Goal: Information Seeking & Learning: Learn about a topic

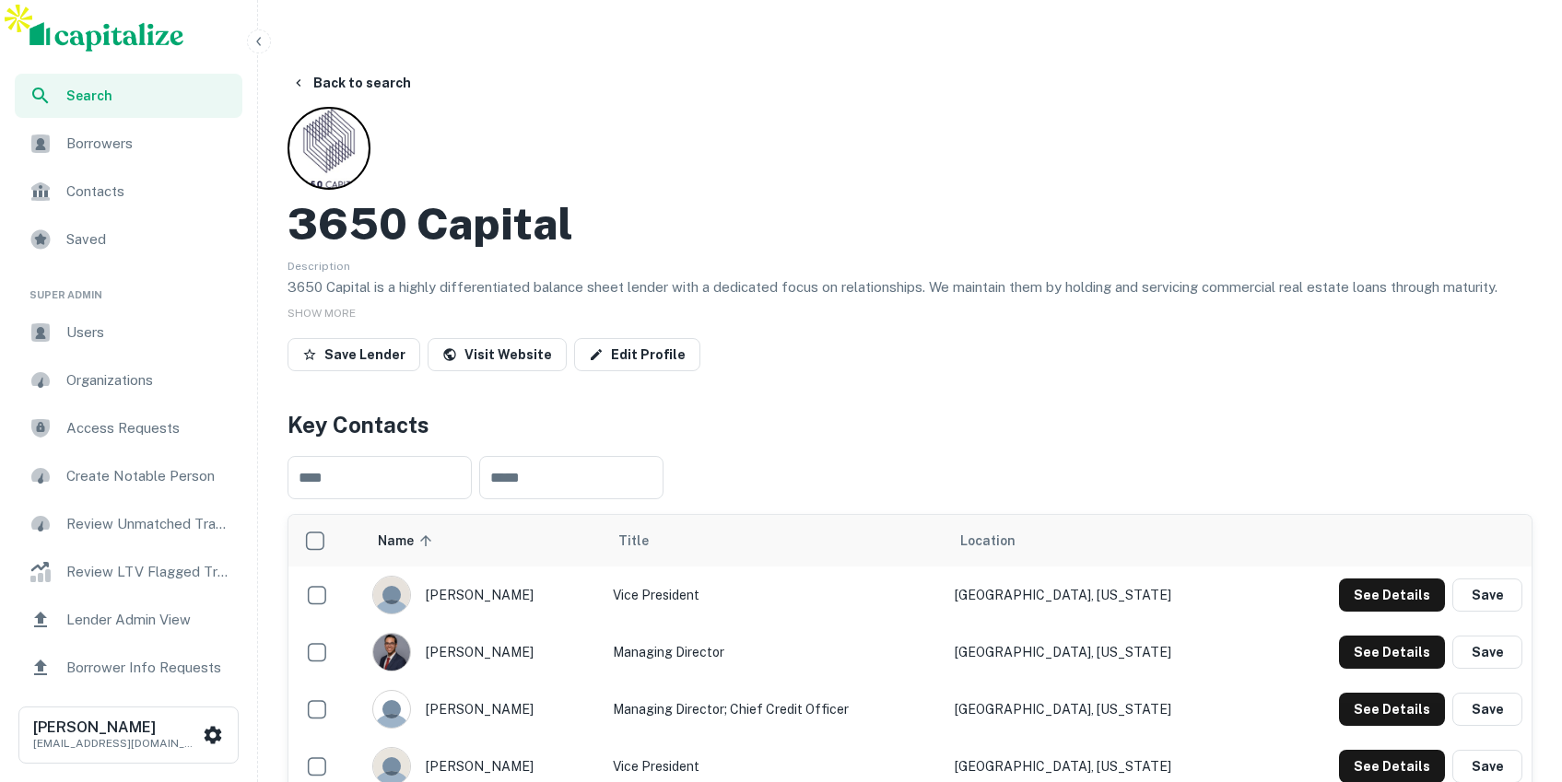
click at [261, 40] on icon "button" at bounding box center [259, 41] width 15 height 15
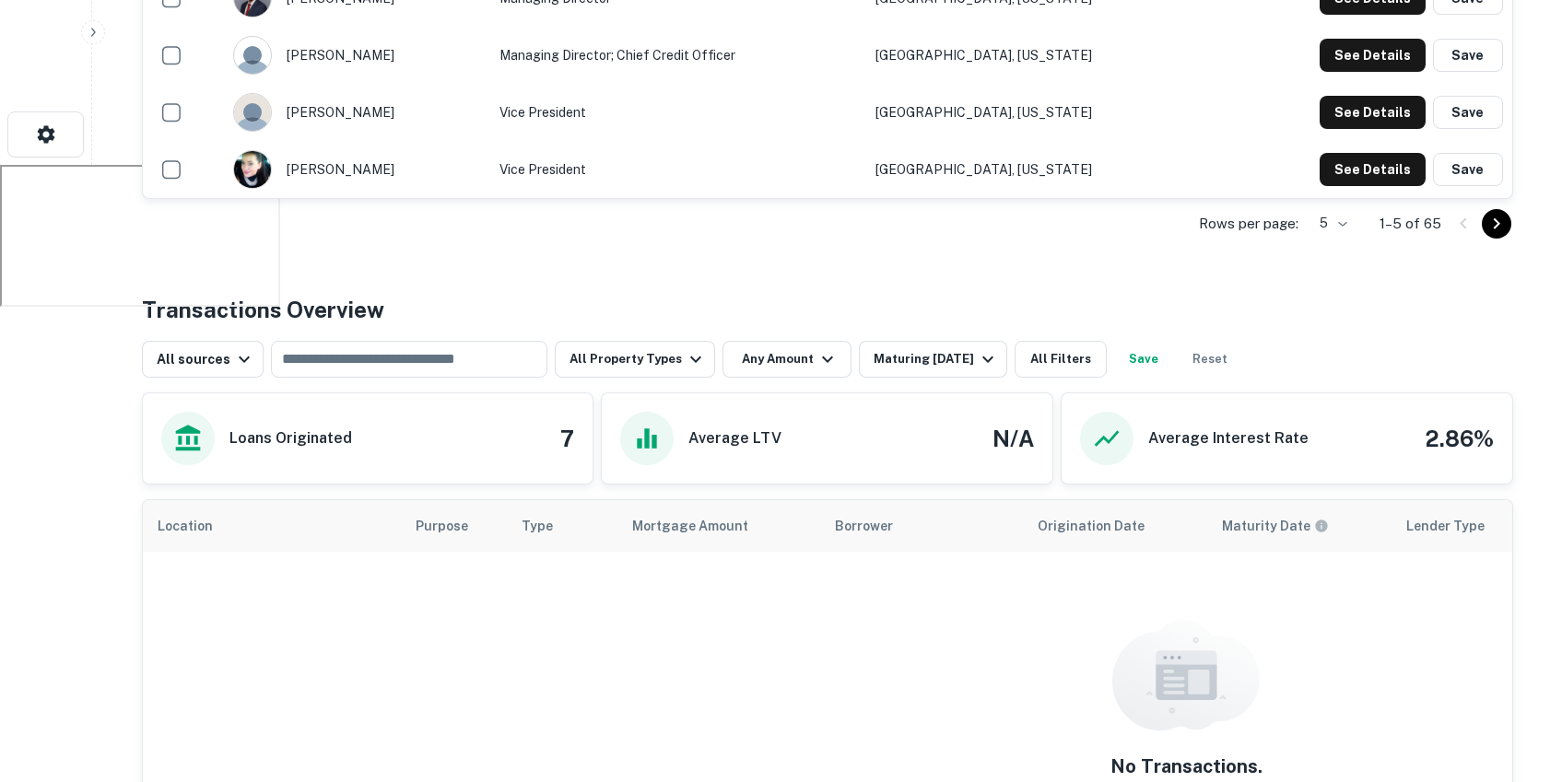
scroll to position [669, 0]
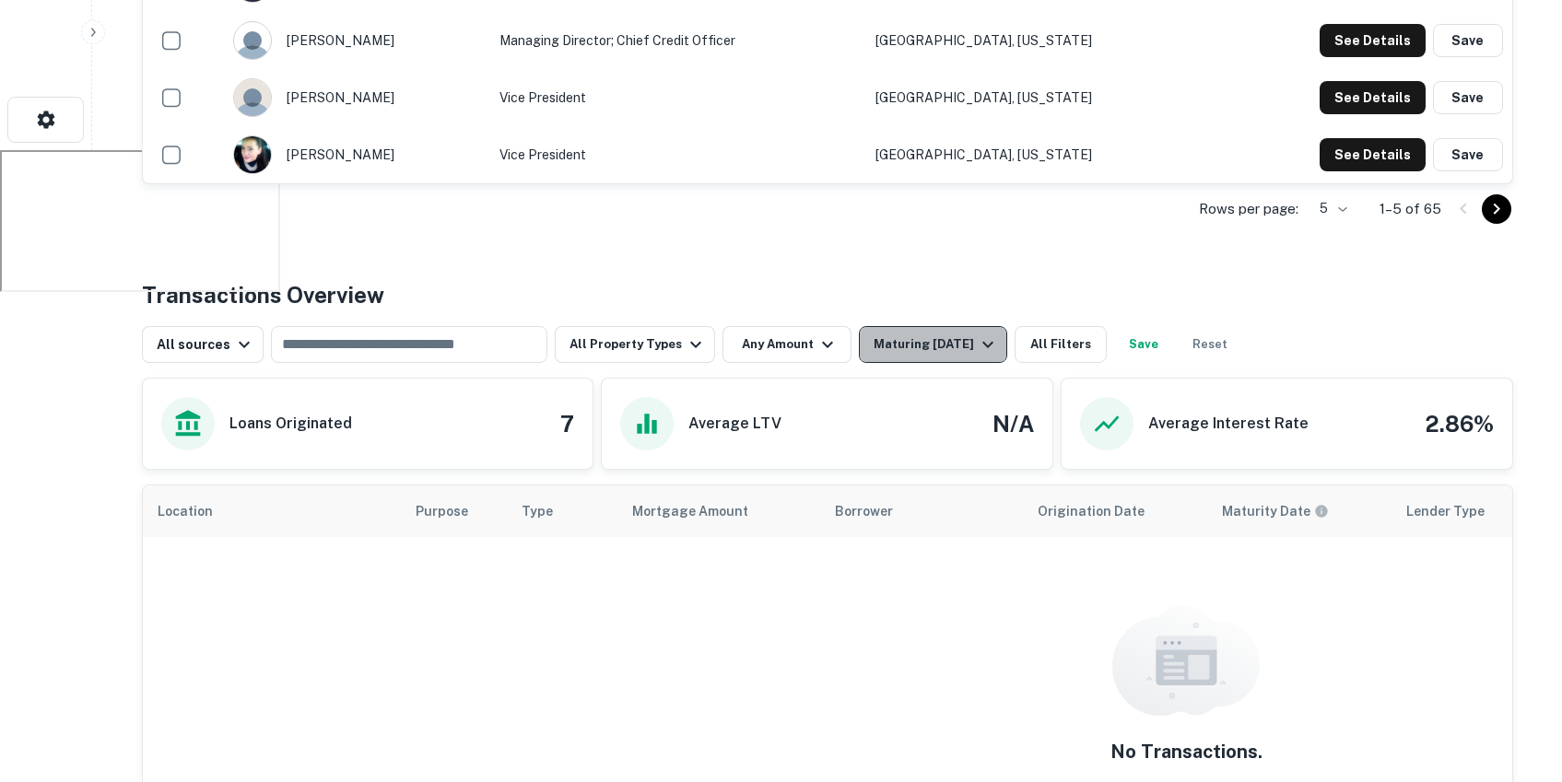
click at [937, 334] on div "Maturing [DATE]" at bounding box center [936, 345] width 125 height 22
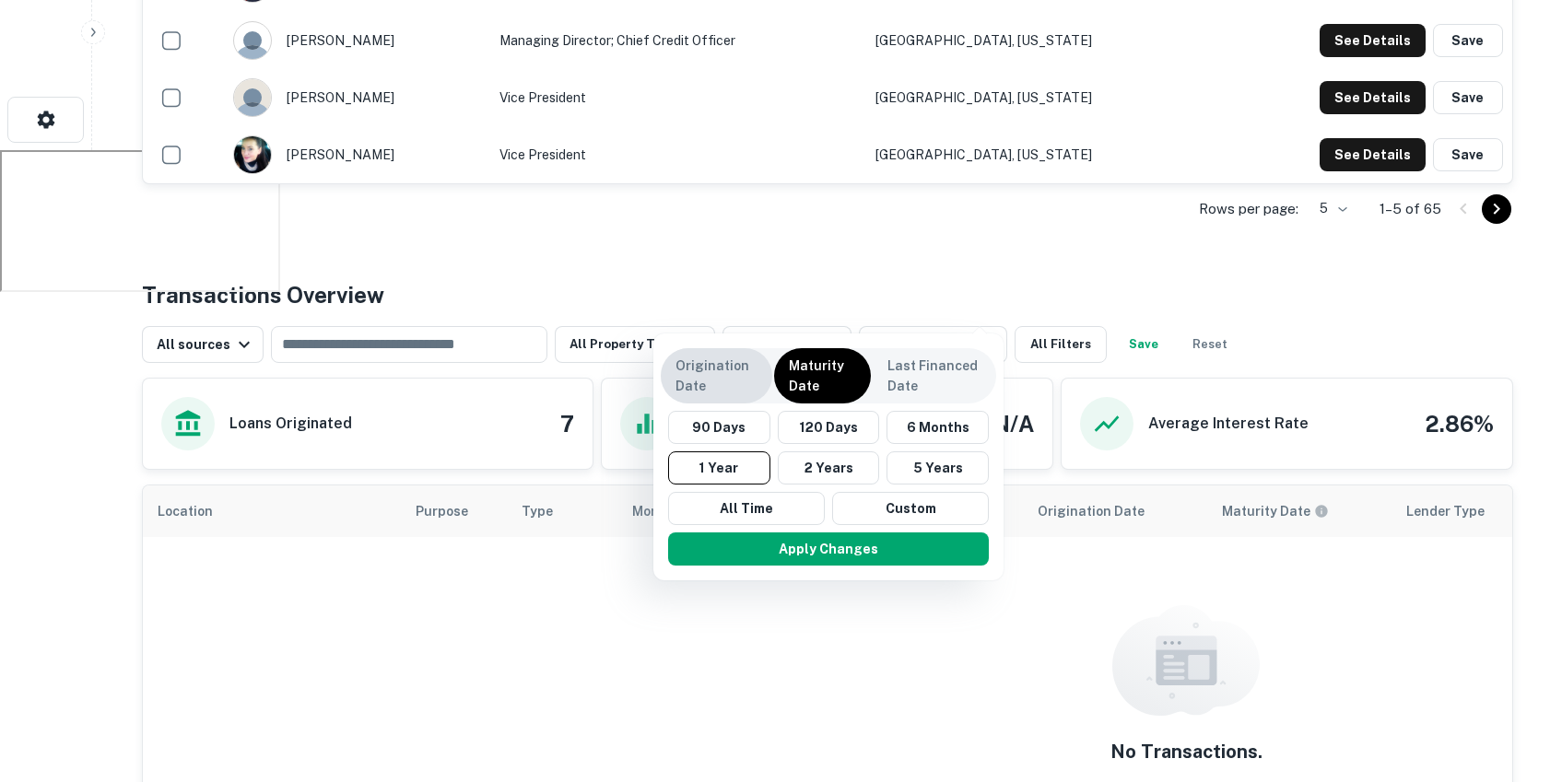
click at [727, 372] on p "Origination Date" at bounding box center [717, 376] width 82 height 41
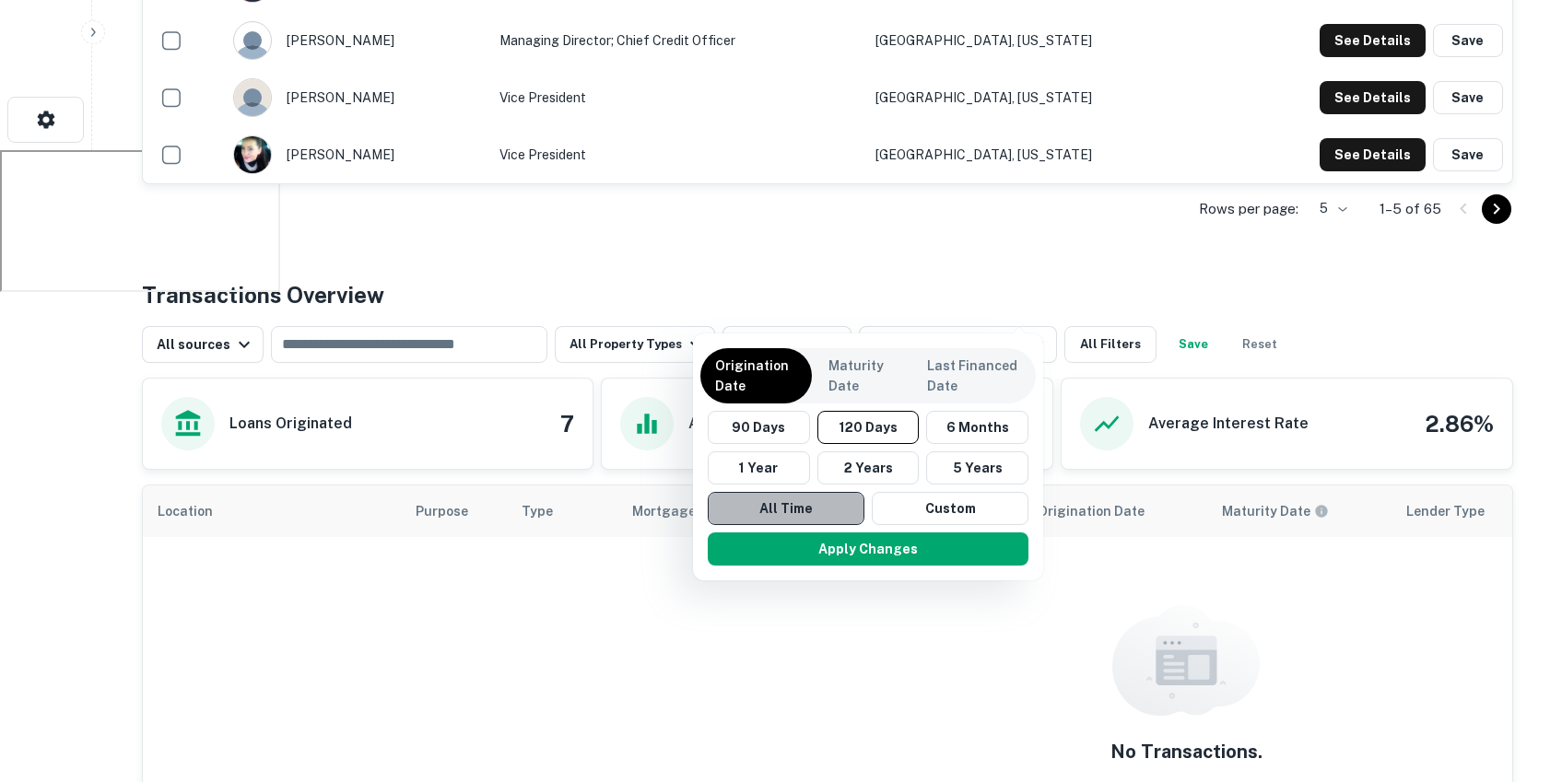
click at [821, 508] on button "All Time" at bounding box center [786, 508] width 157 height 33
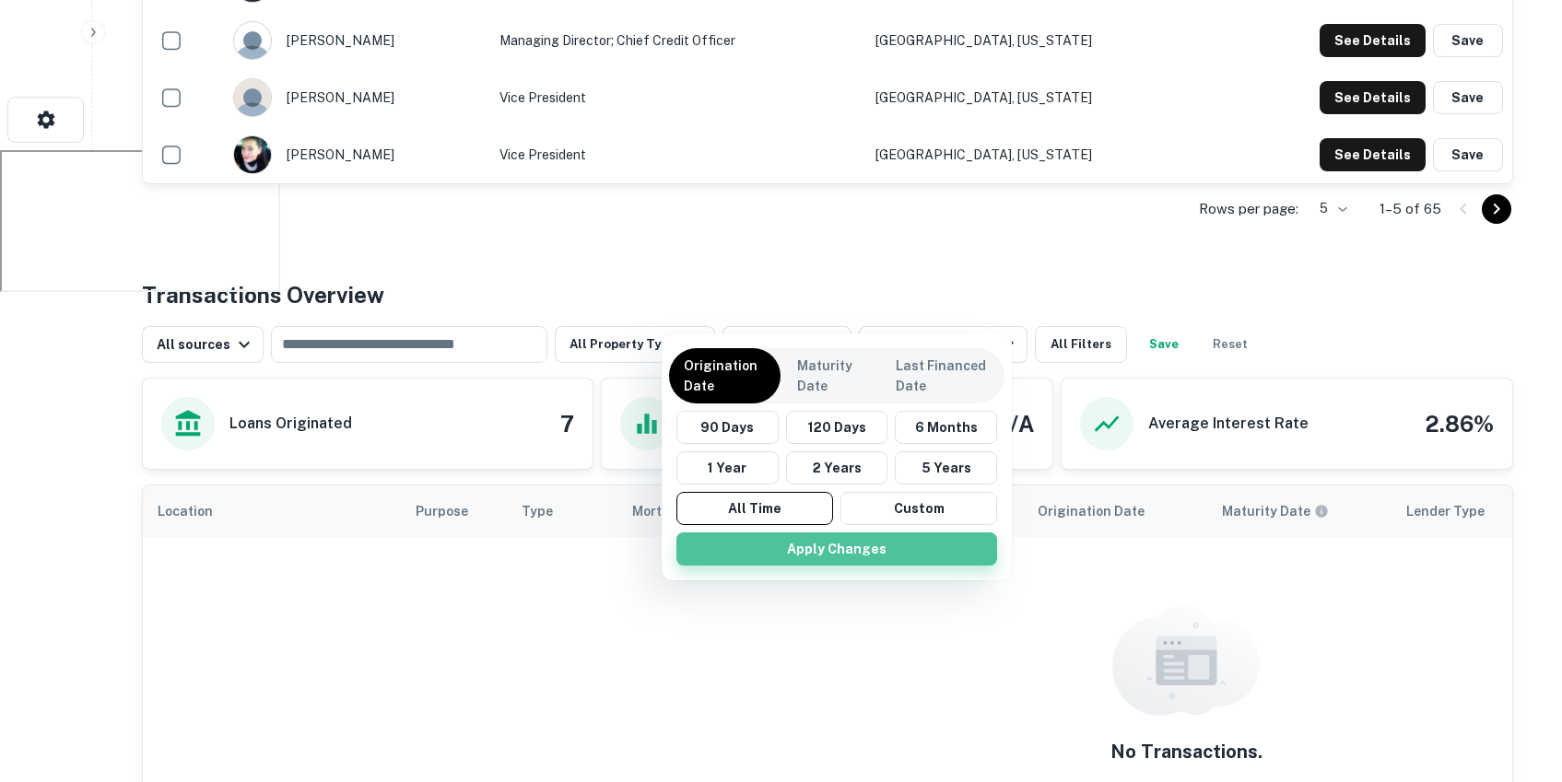
click at [873, 547] on button "Apply Changes" at bounding box center [836, 549] width 321 height 33
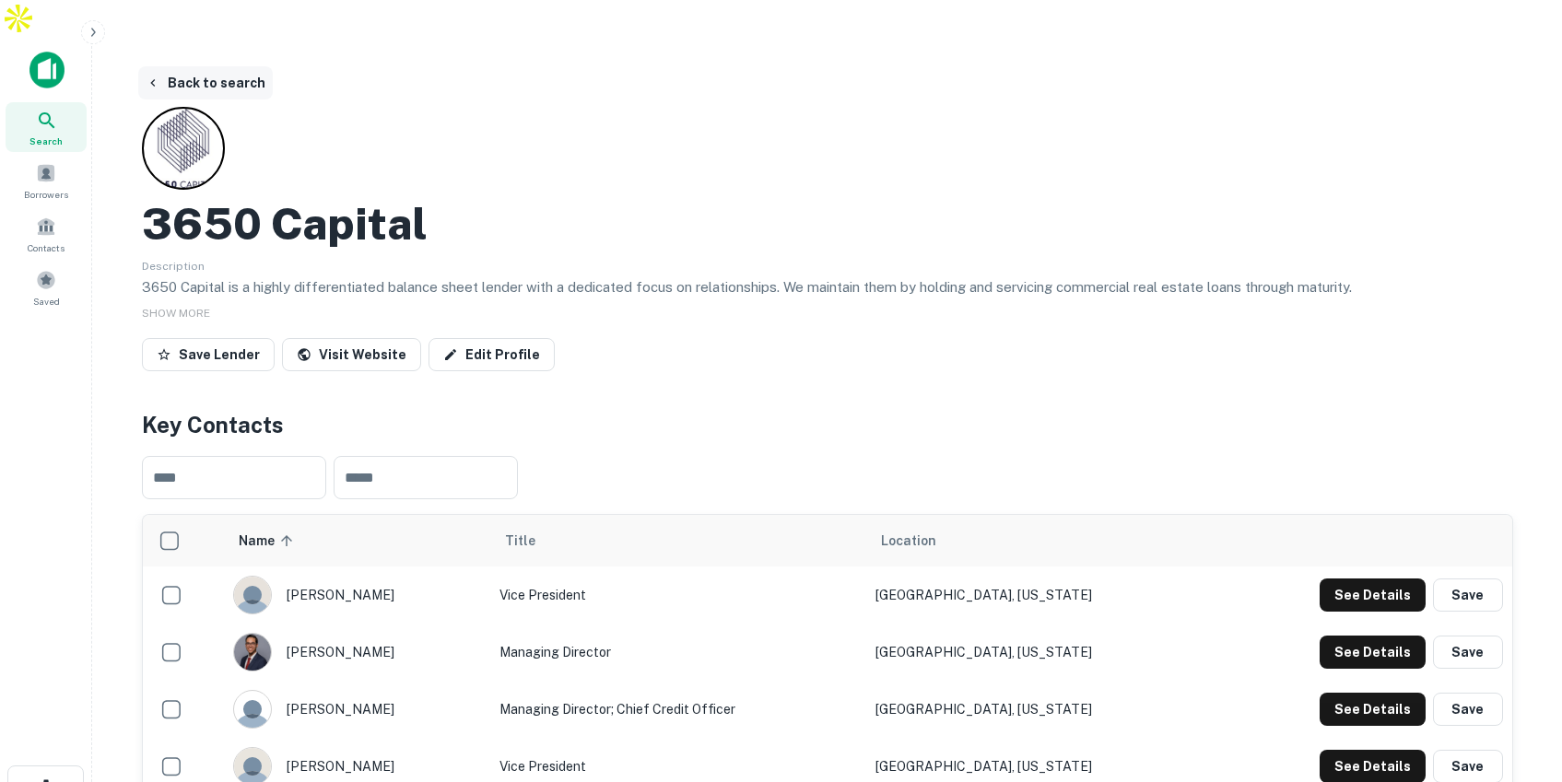
click at [203, 66] on button "Back to search" at bounding box center [205, 82] width 135 height 33
click at [224, 66] on button "Back to search" at bounding box center [205, 82] width 135 height 33
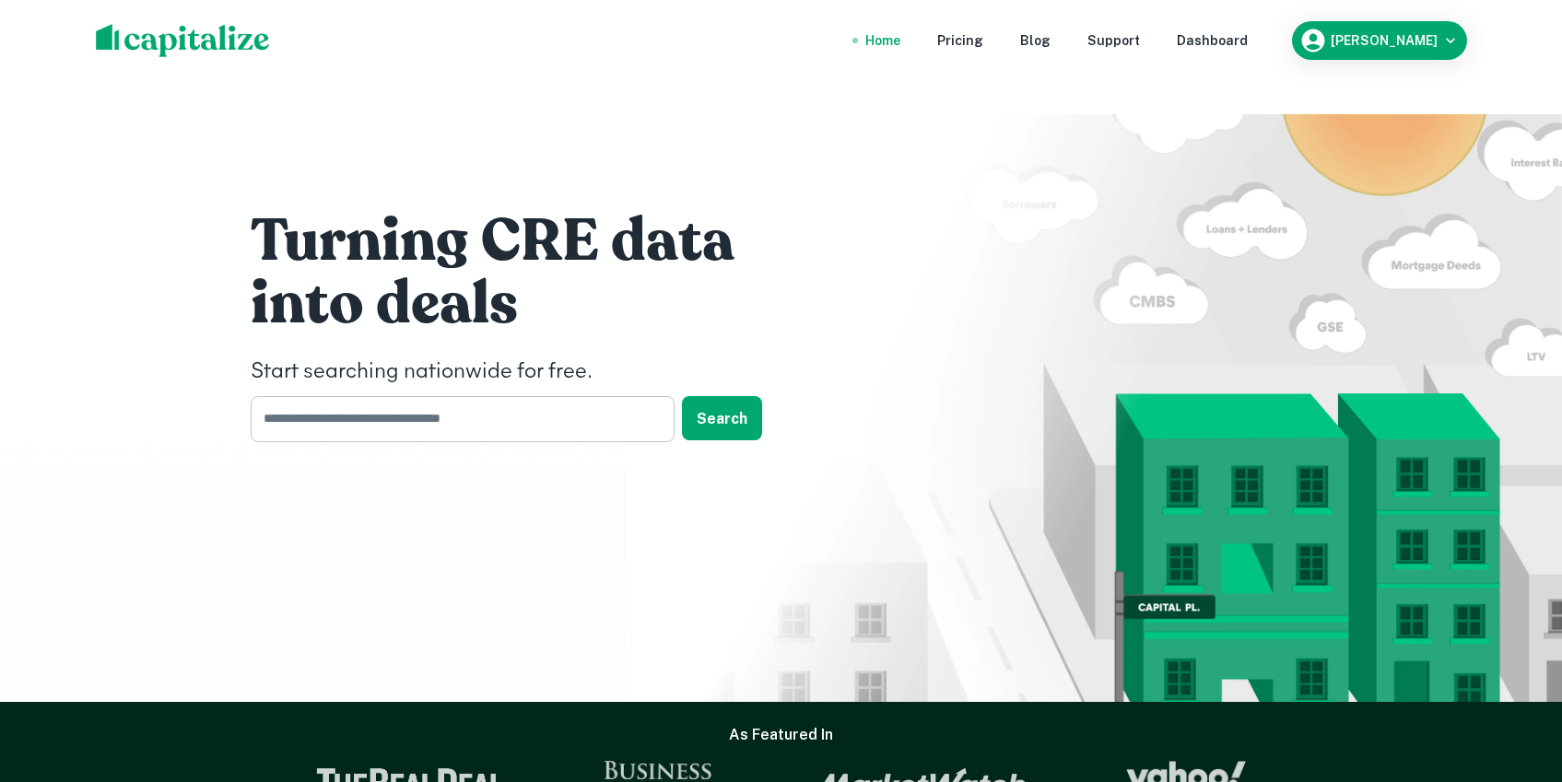
click at [425, 396] on input "text" at bounding box center [456, 418] width 411 height 45
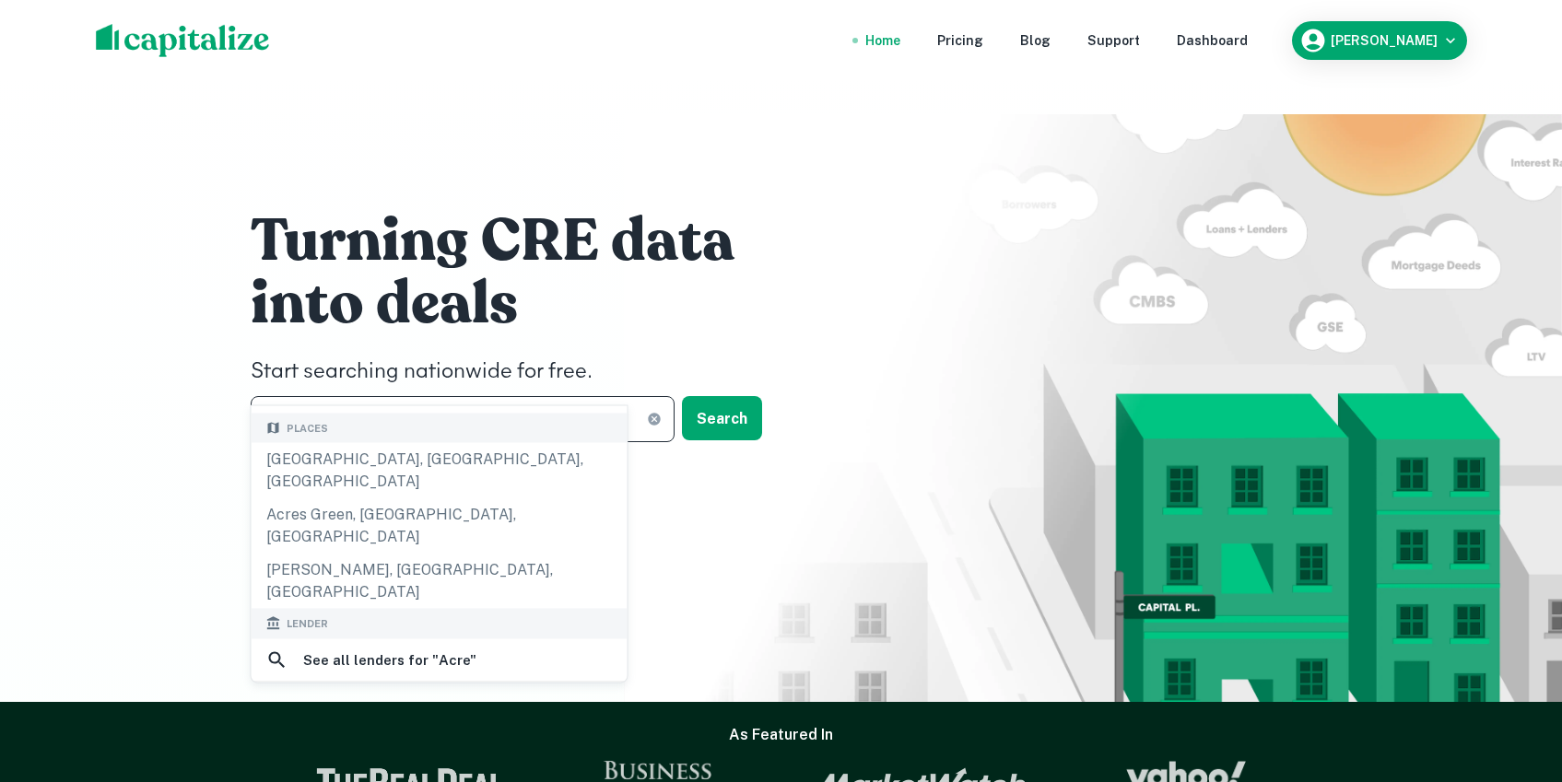
scroll to position [291, 0]
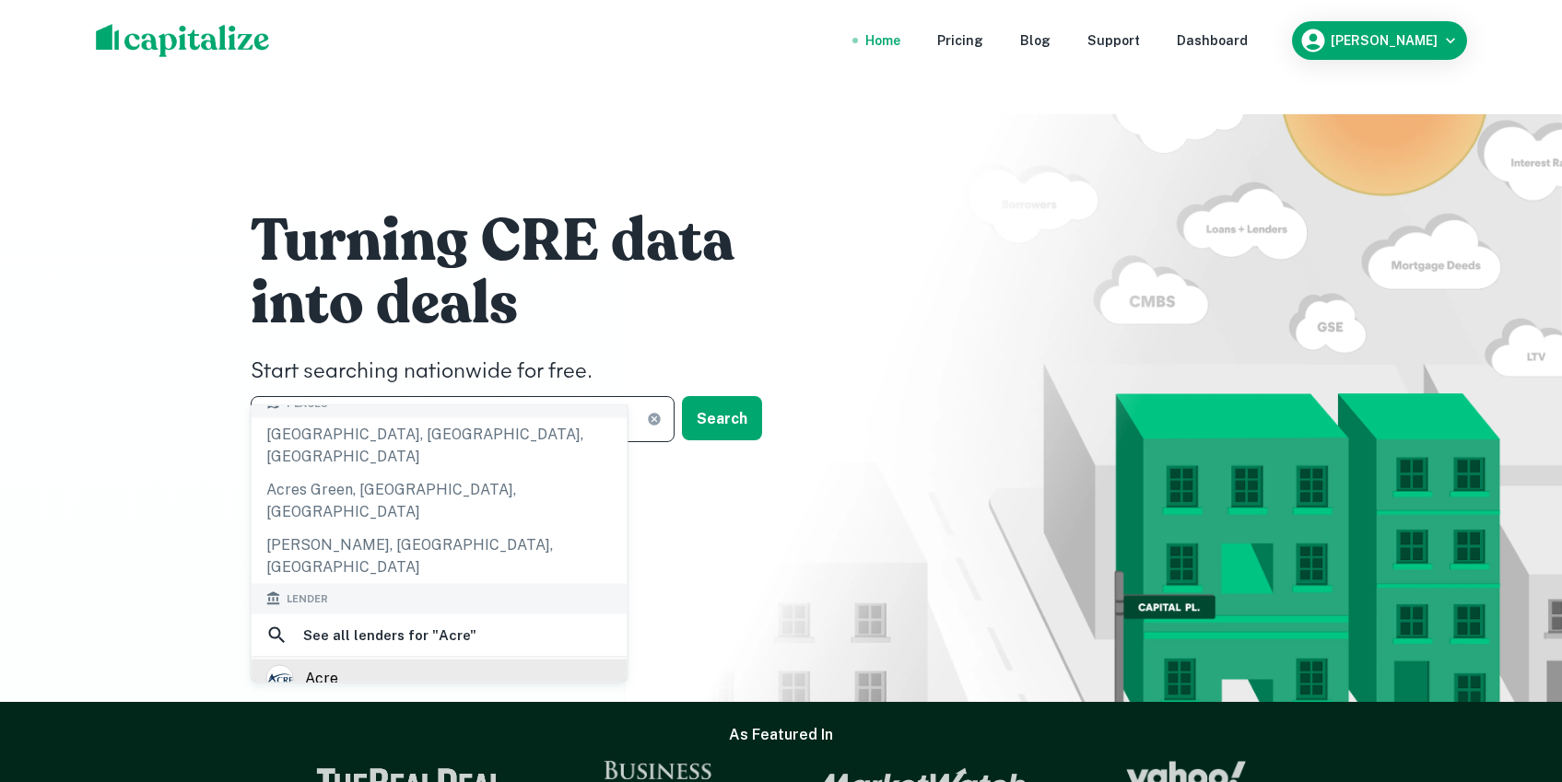
type input "****"
click at [370, 664] on div "acre" at bounding box center [439, 678] width 347 height 28
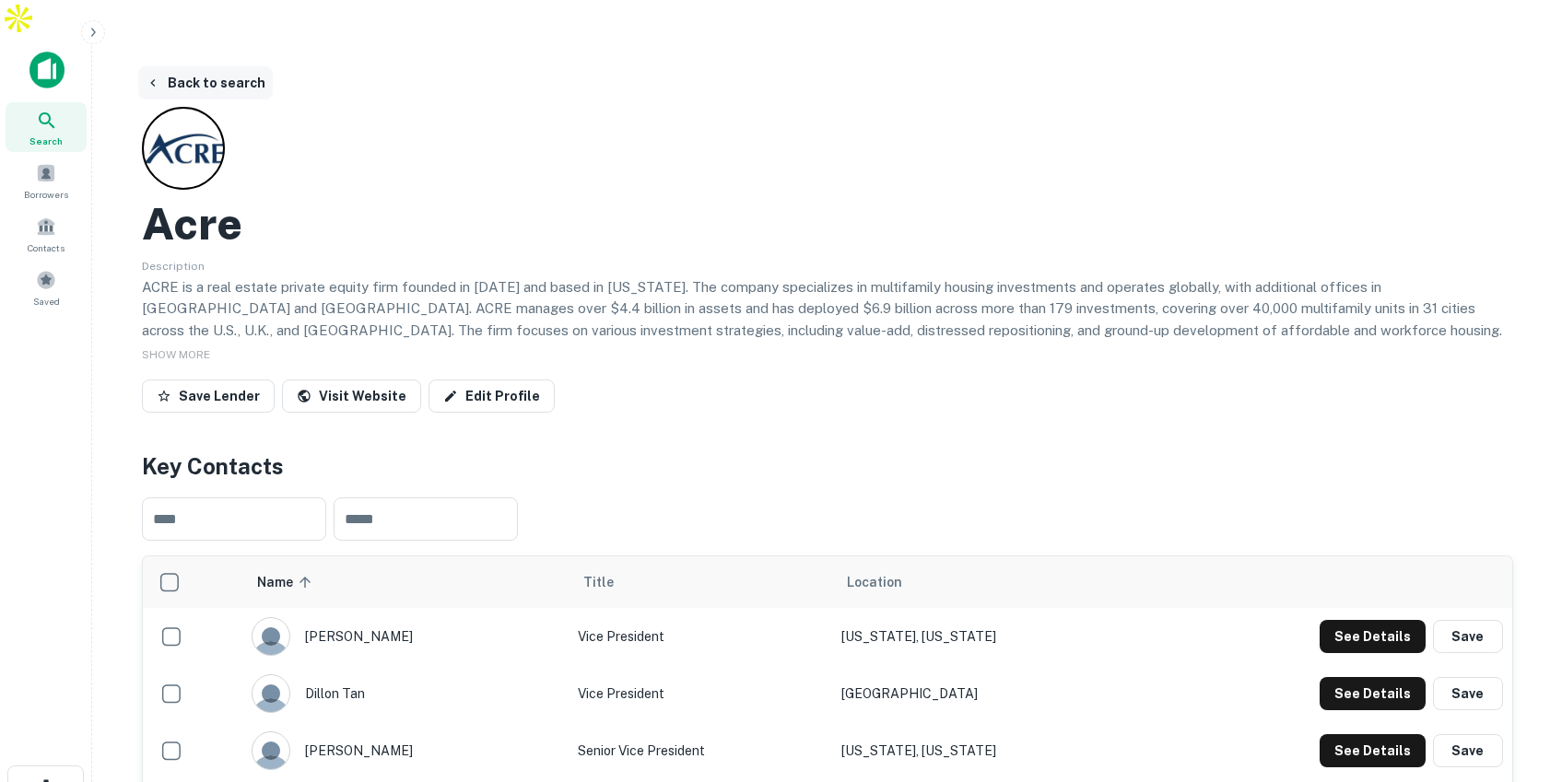
click at [250, 66] on button "Back to search" at bounding box center [205, 82] width 135 height 33
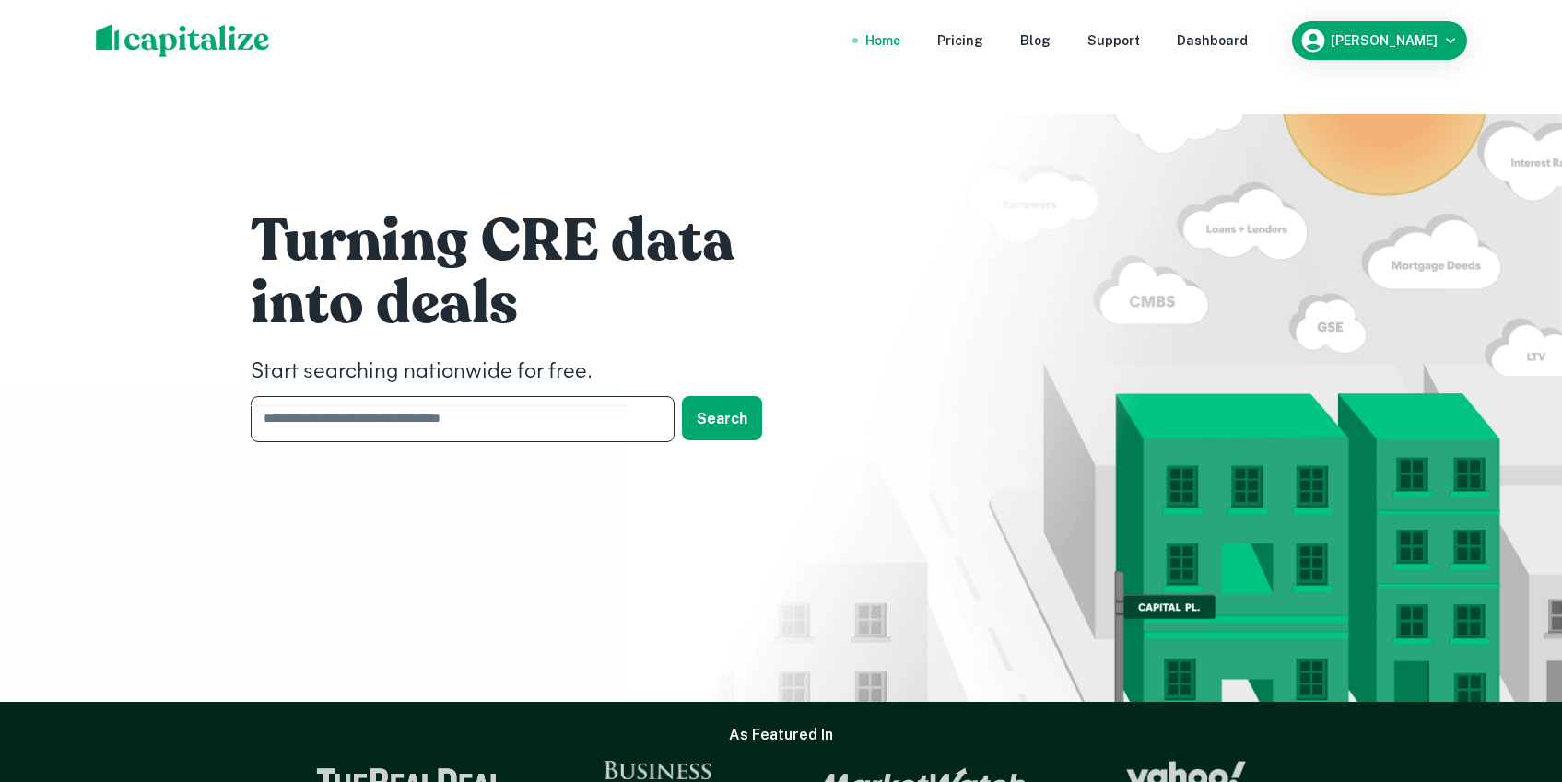
click at [398, 396] on input "text" at bounding box center [456, 418] width 411 height 45
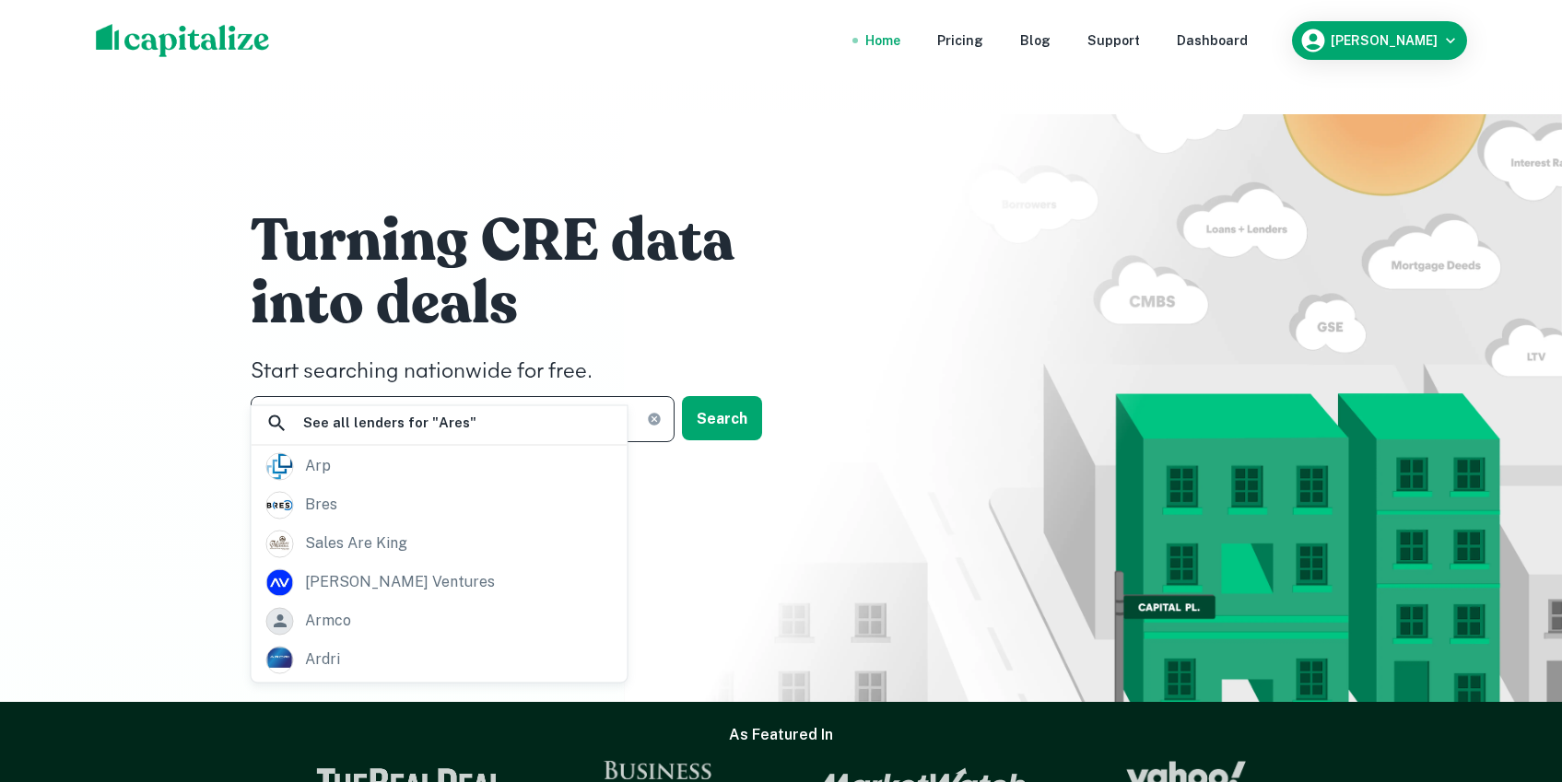
scroll to position [458, 0]
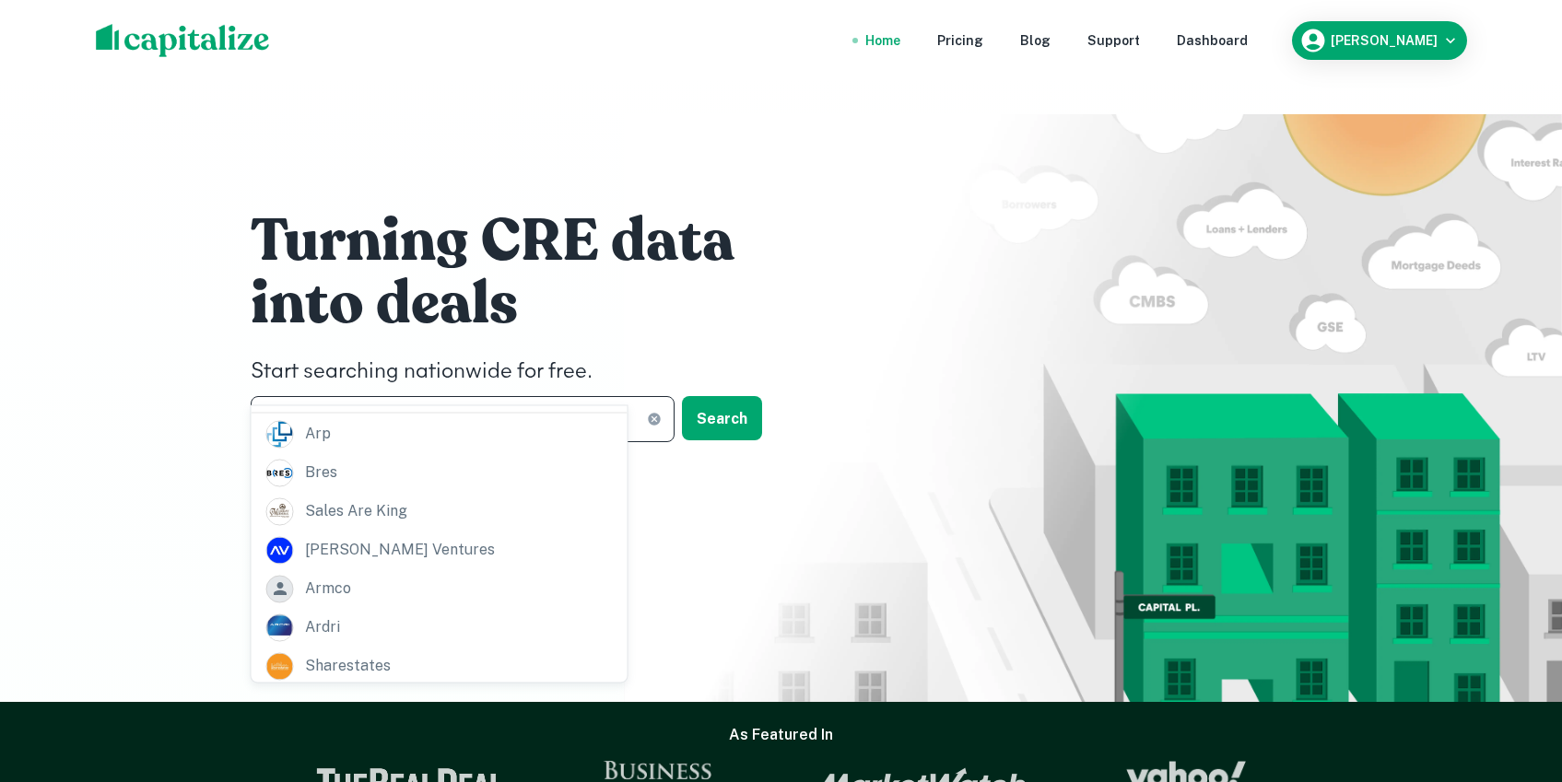
type input "****"
click at [380, 691] on div "ares capital corporation" at bounding box center [392, 705] width 174 height 28
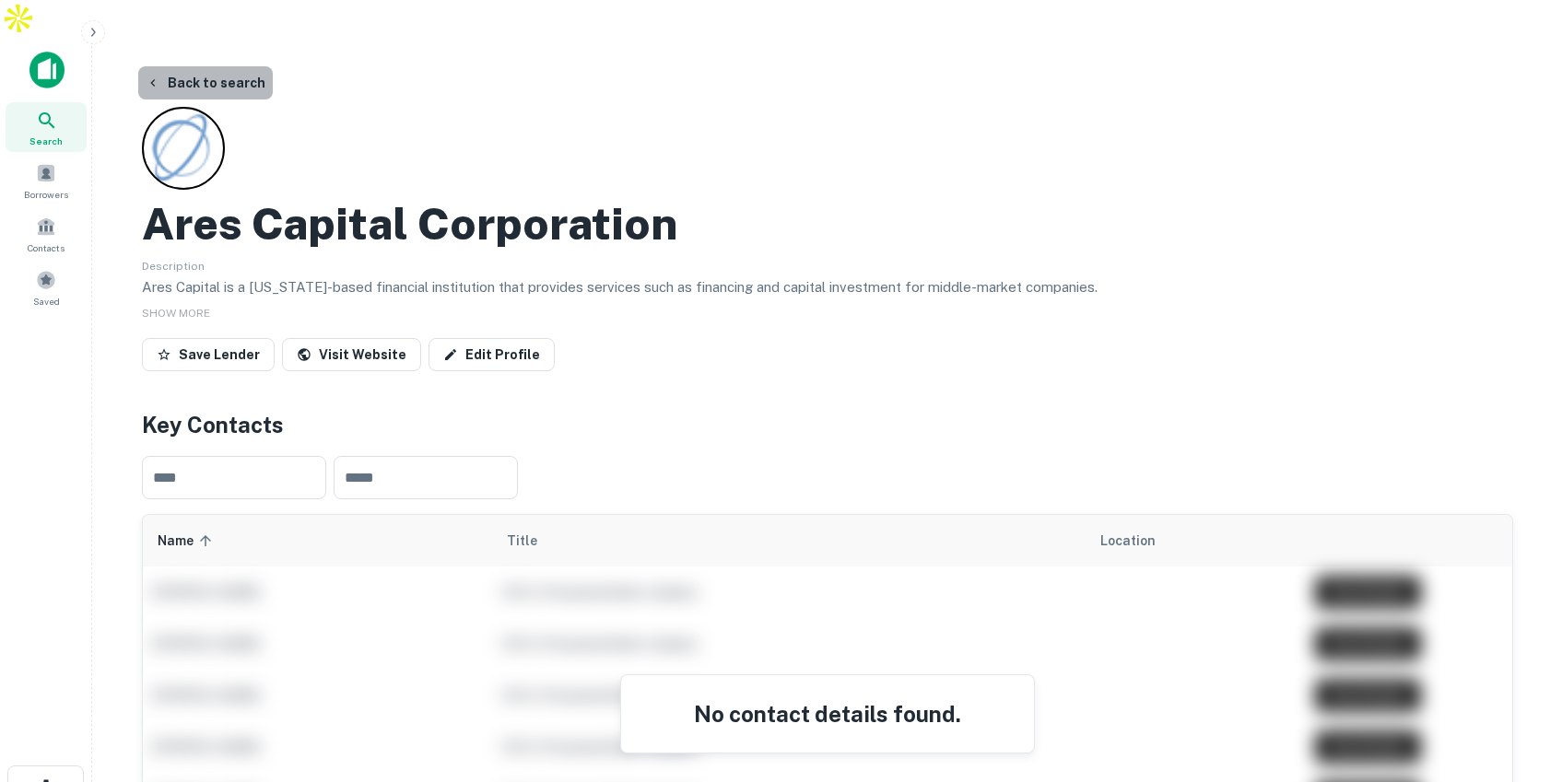
click at [221, 66] on button "Back to search" at bounding box center [205, 82] width 135 height 33
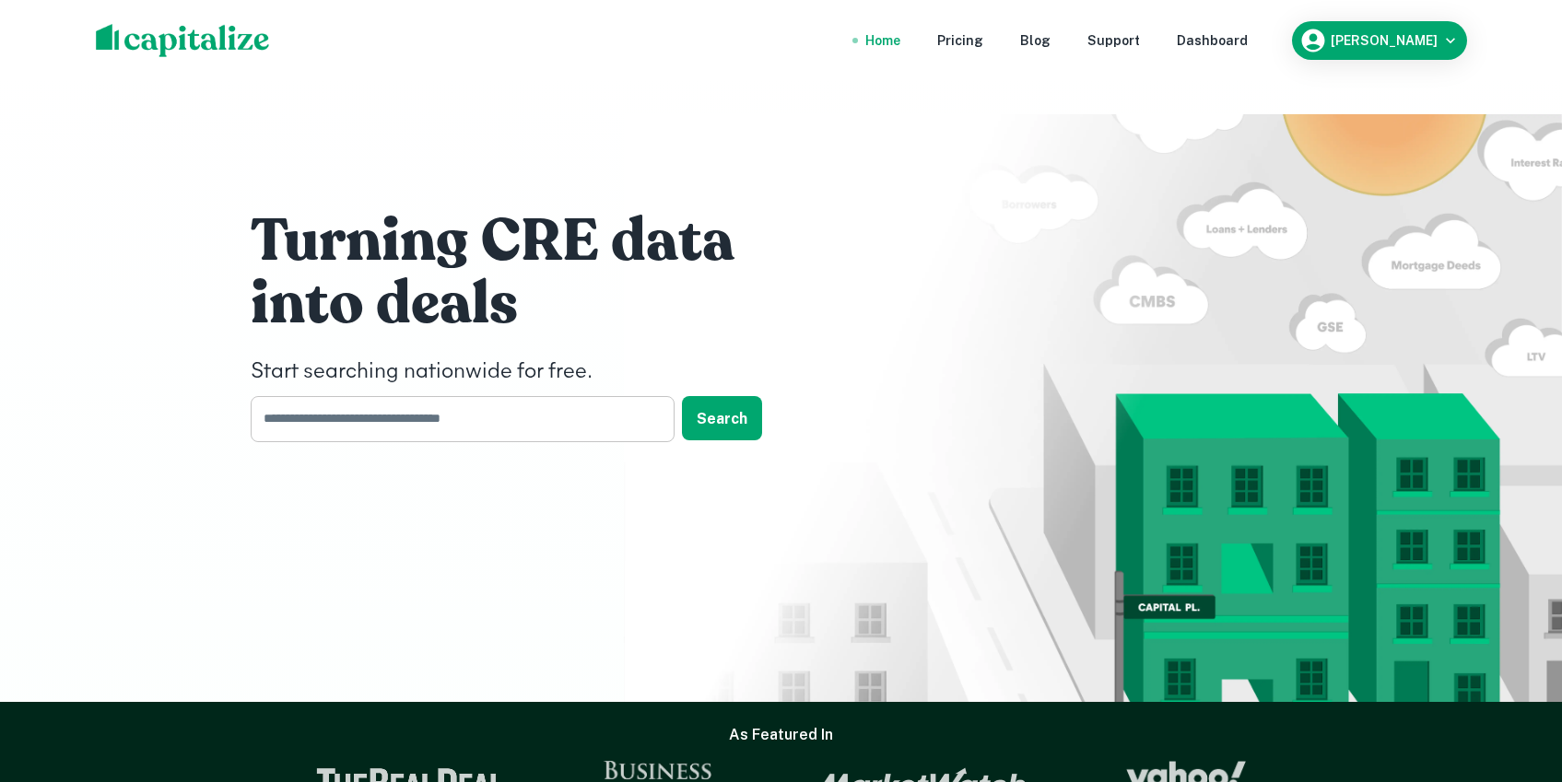
click at [374, 396] on input "text" at bounding box center [456, 418] width 411 height 45
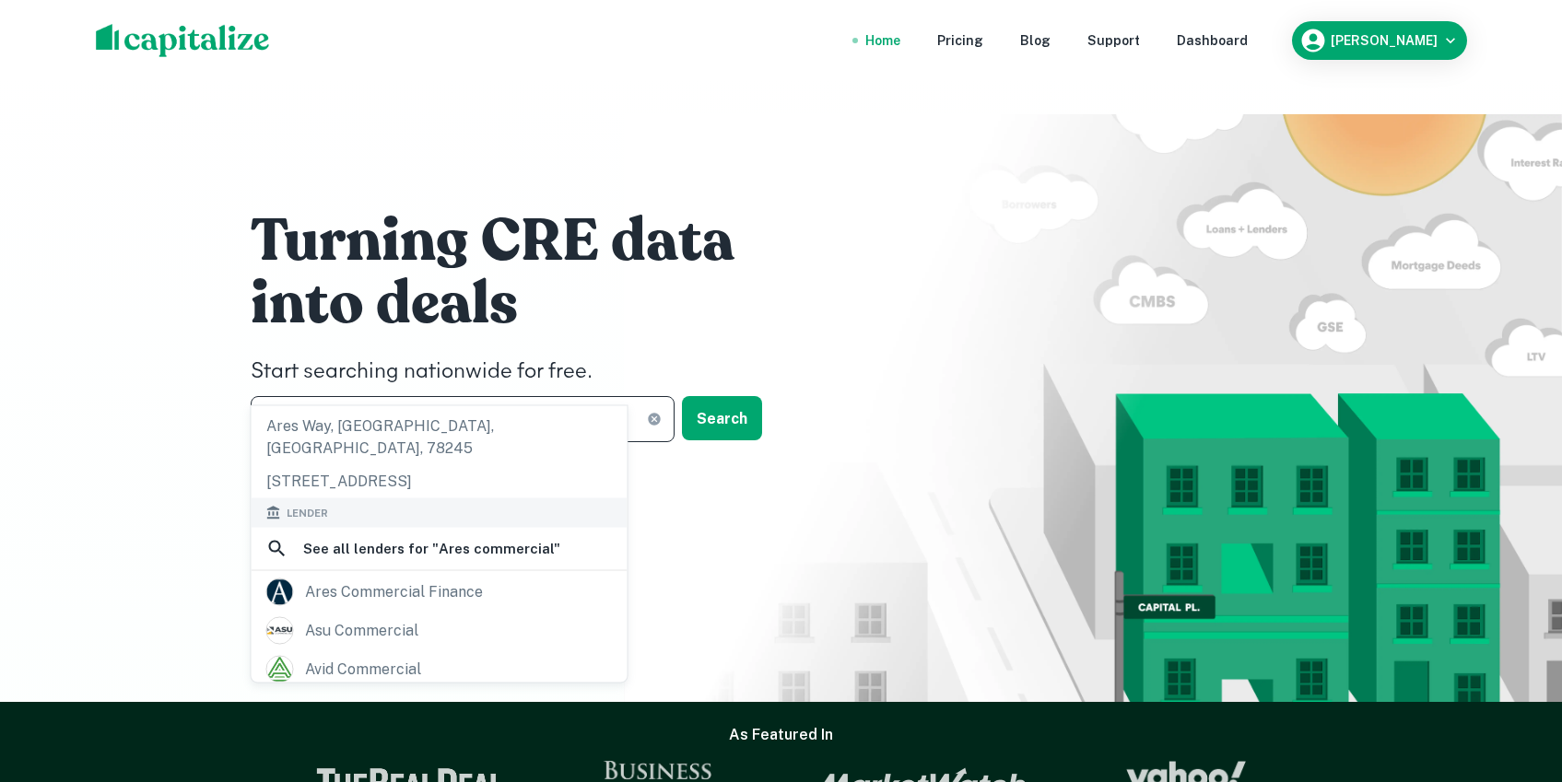
scroll to position [151, 0]
type input "**********"
click at [385, 576] on div "ares commercial finance" at bounding box center [394, 590] width 178 height 28
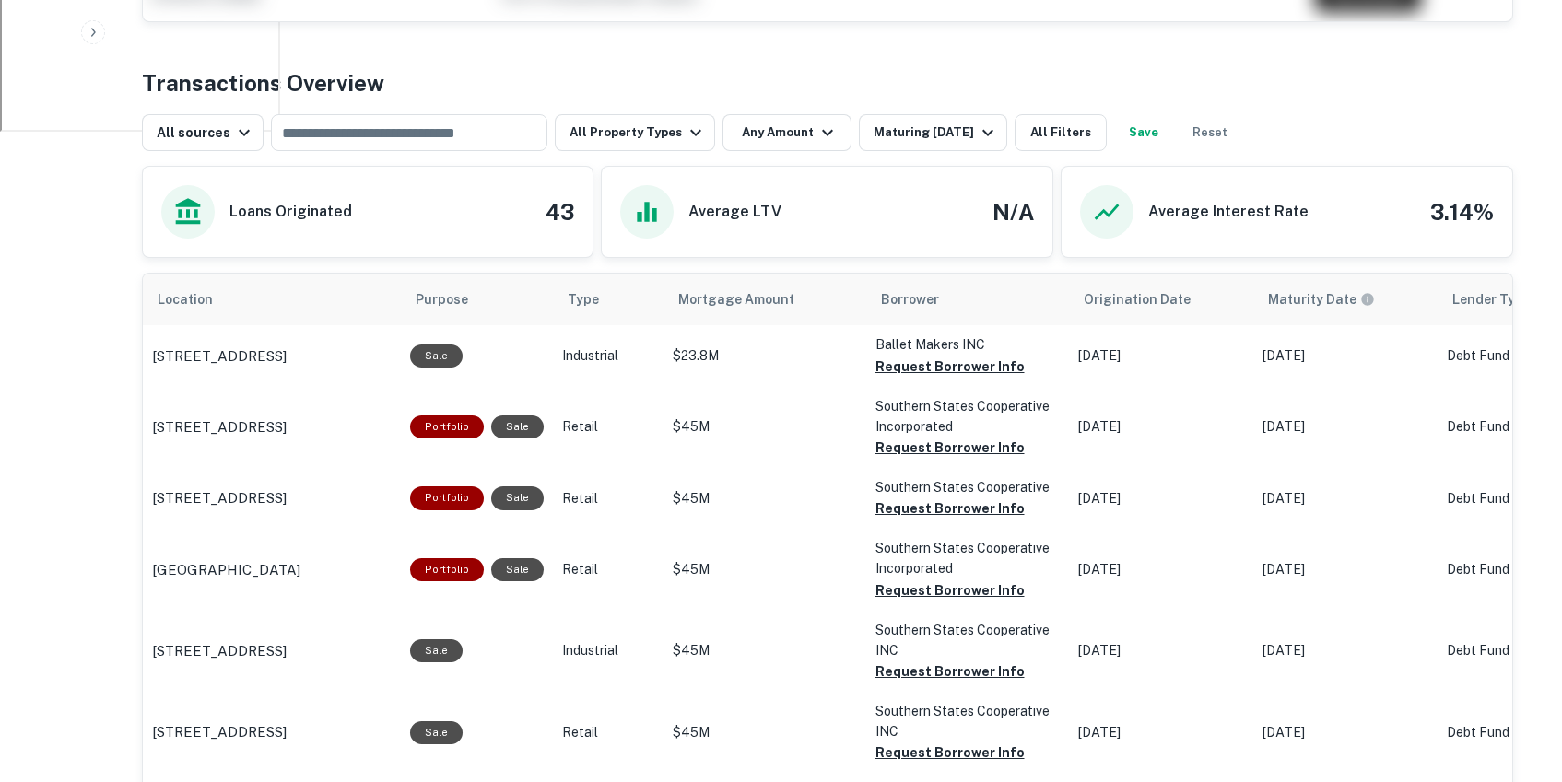
scroll to position [830, 0]
click at [948, 121] on div "Maturing [DATE]" at bounding box center [936, 132] width 125 height 22
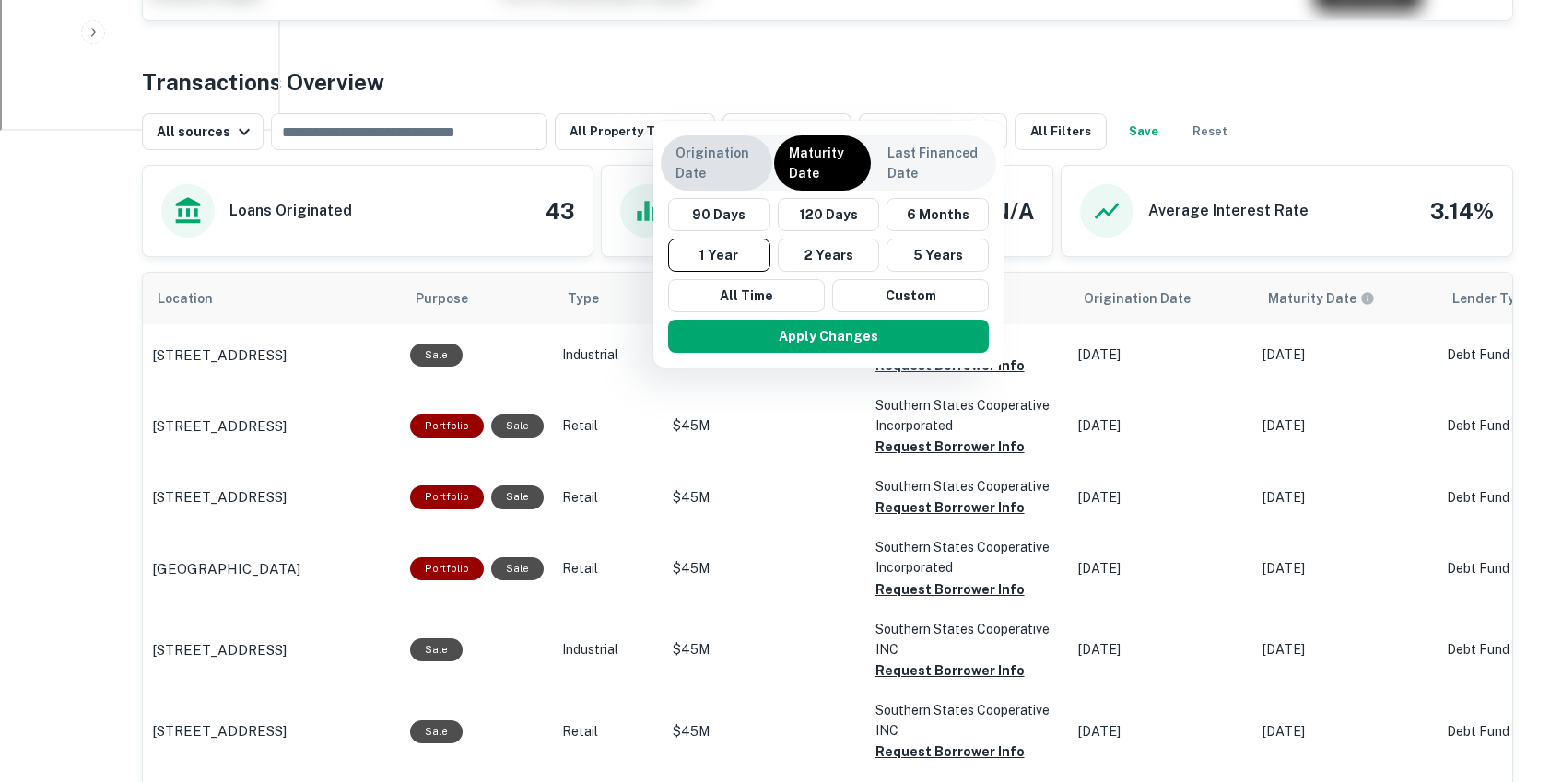
click at [730, 151] on p "Origination Date" at bounding box center [717, 163] width 82 height 41
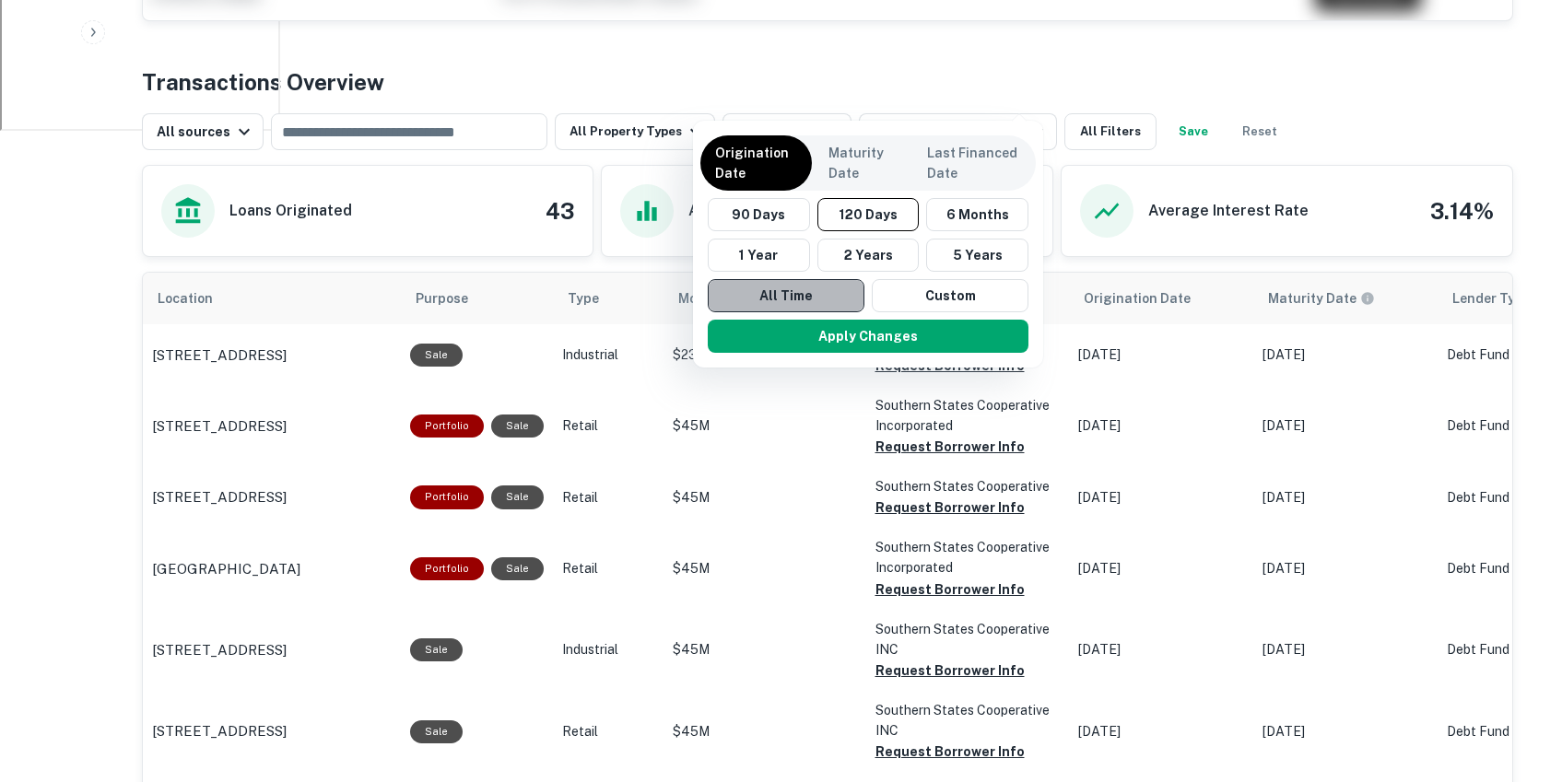
click at [790, 289] on button "All Time" at bounding box center [786, 295] width 157 height 33
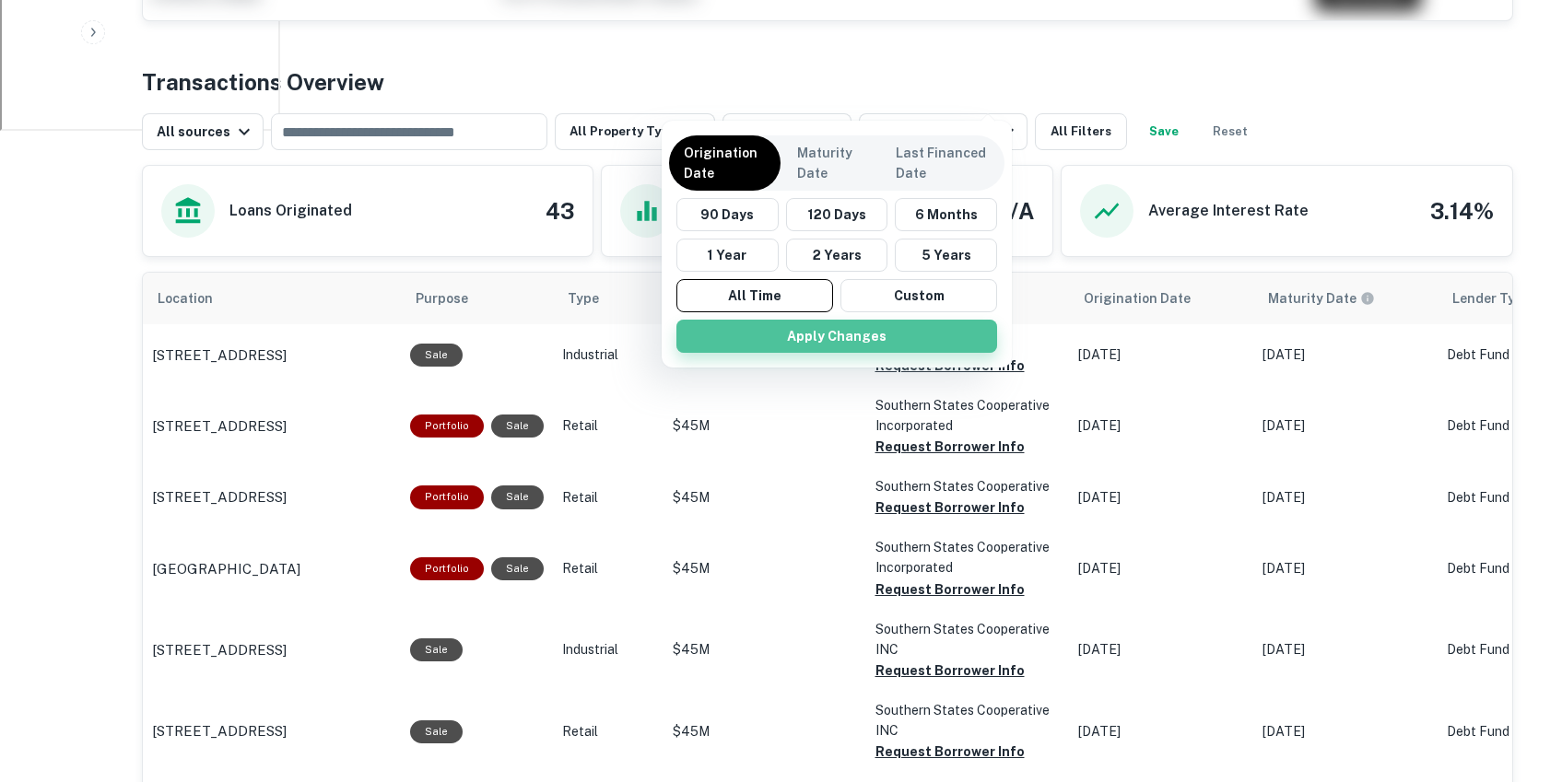
click at [819, 333] on button "Apply Changes" at bounding box center [836, 336] width 321 height 33
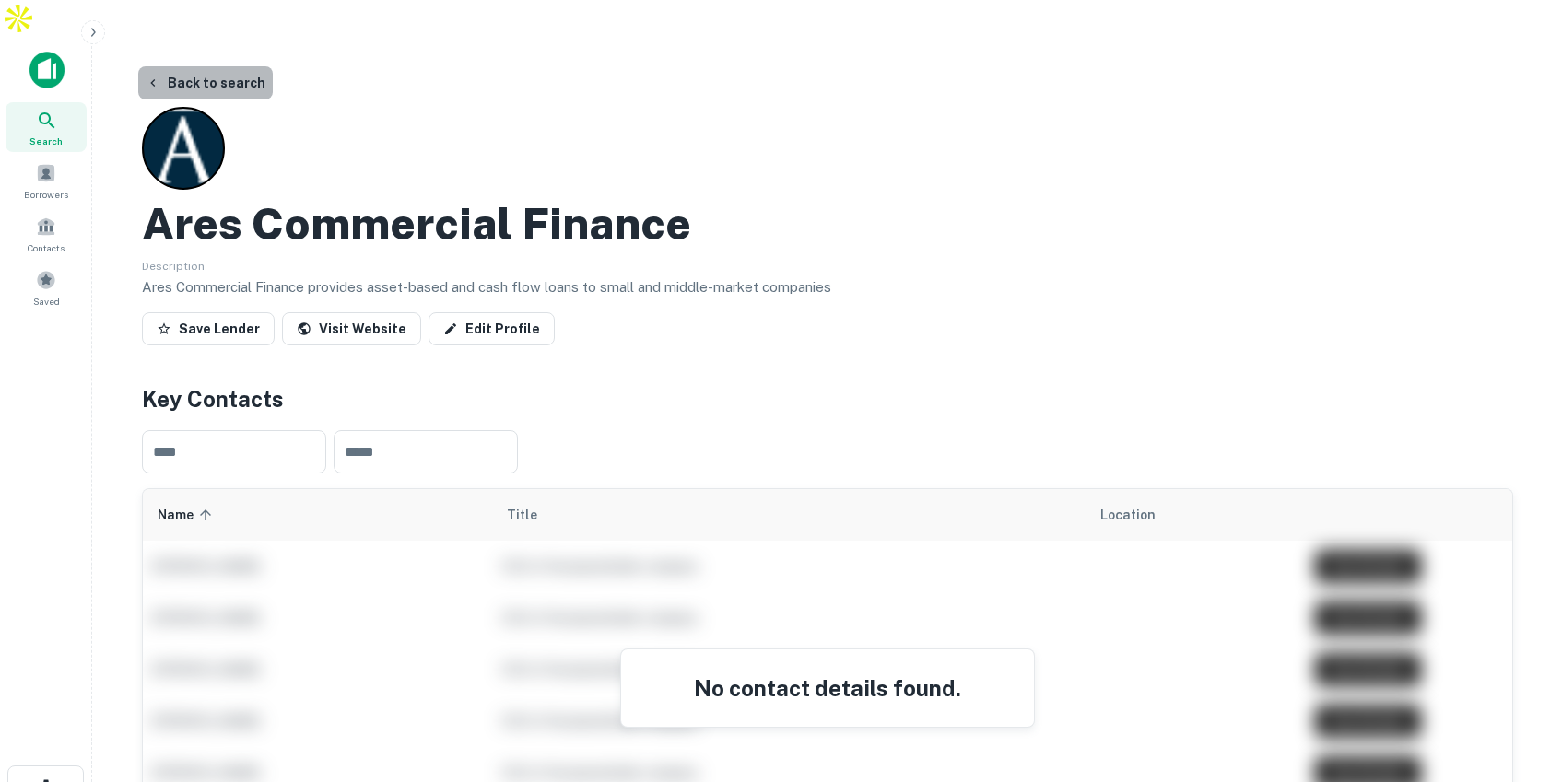
click at [224, 66] on button "Back to search" at bounding box center [205, 82] width 135 height 33
click at [213, 66] on button "Back to search" at bounding box center [205, 82] width 135 height 33
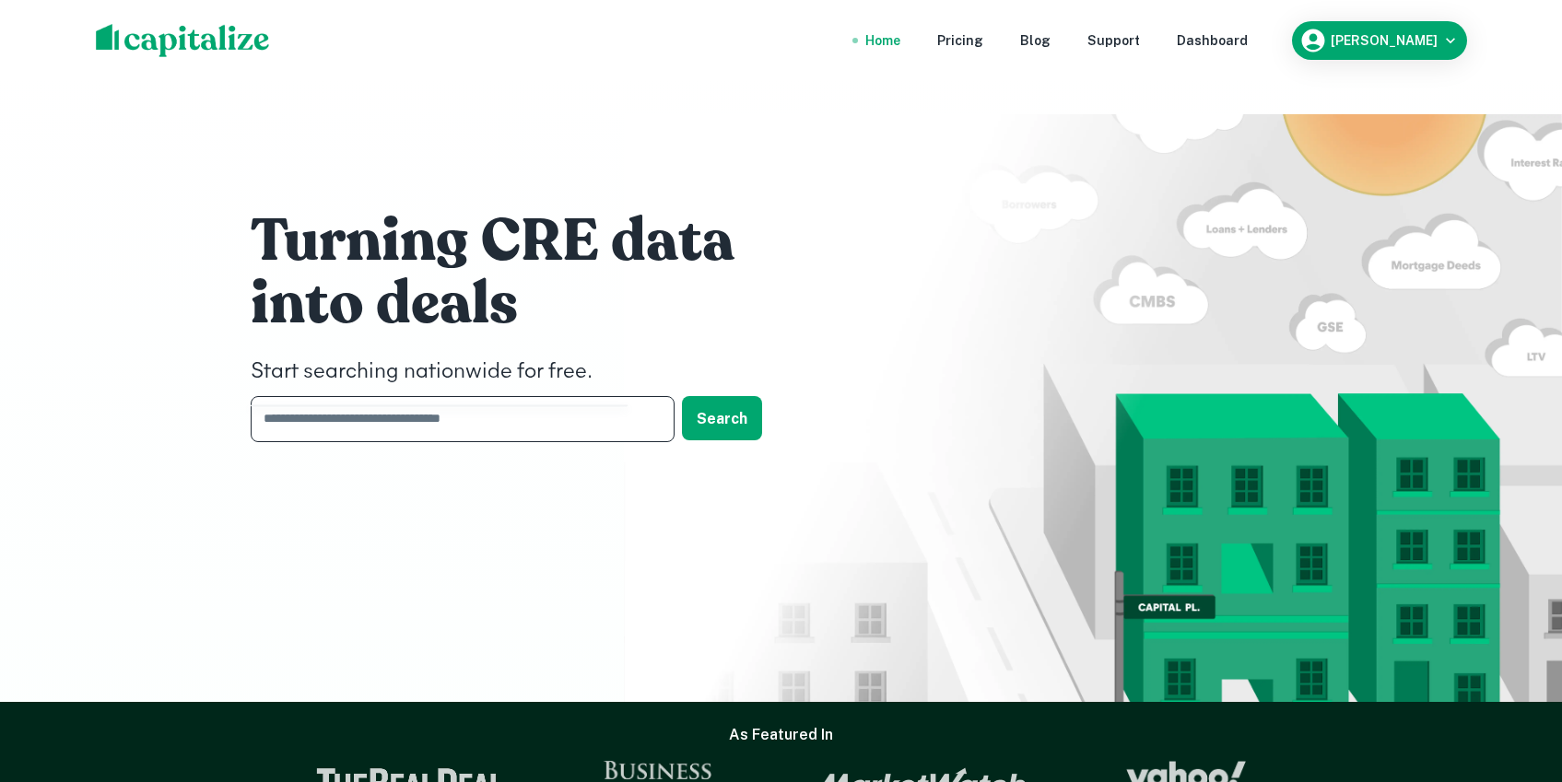
click at [420, 396] on input "text" at bounding box center [456, 418] width 411 height 45
type input "*****"
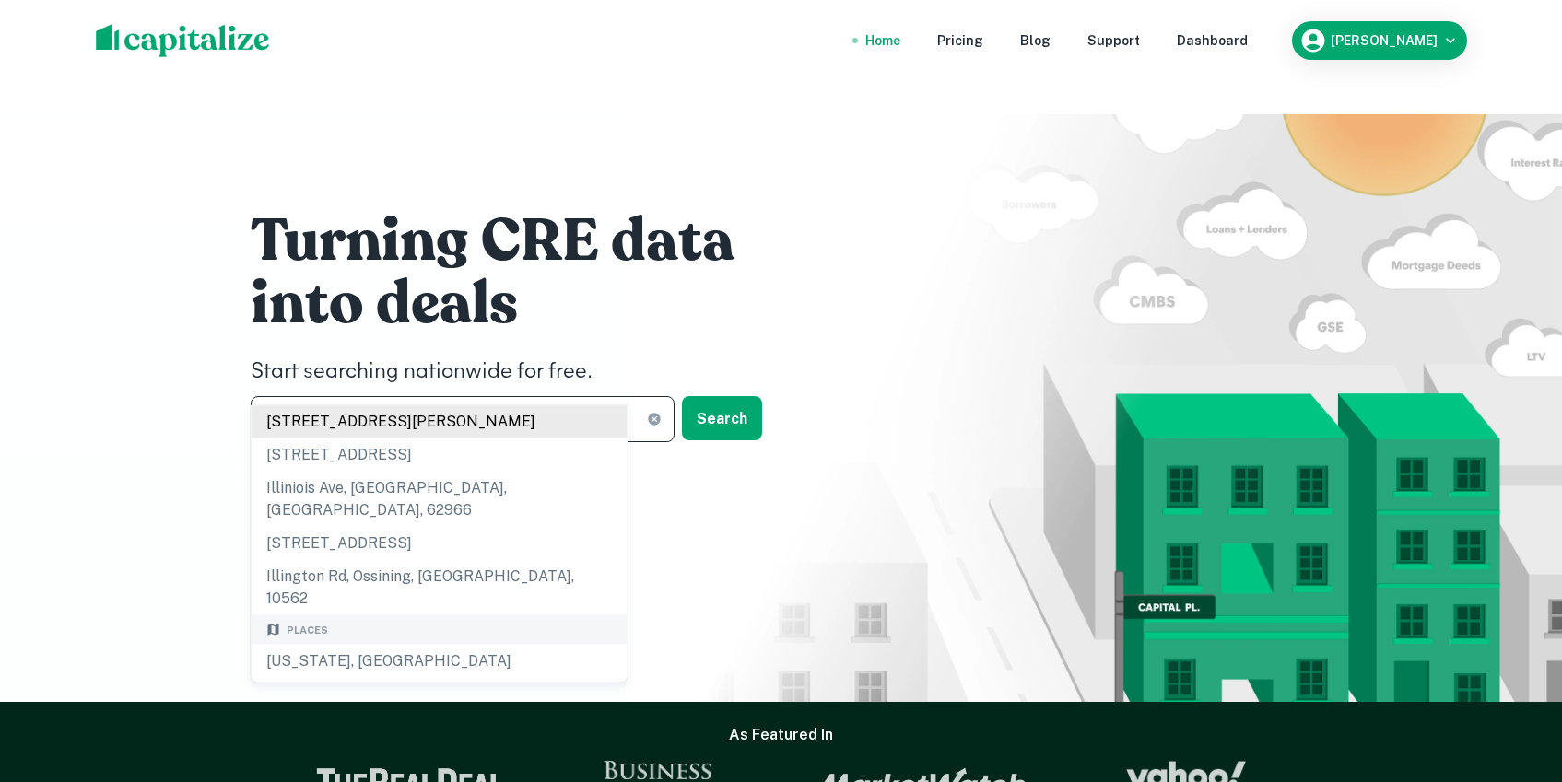
scroll to position [99, 0]
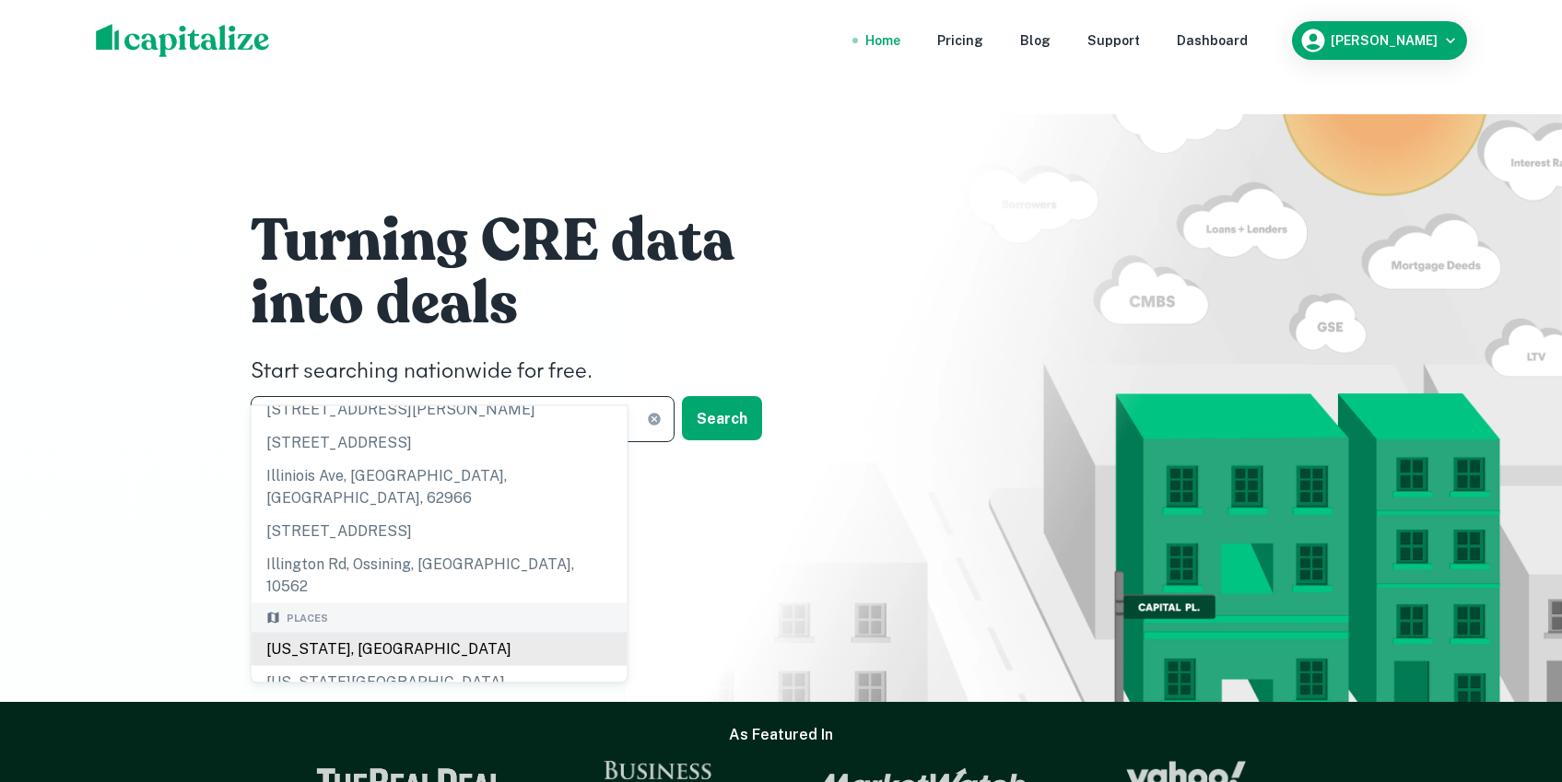
click at [406, 633] on div "[US_STATE], [GEOGRAPHIC_DATA]" at bounding box center [440, 649] width 376 height 33
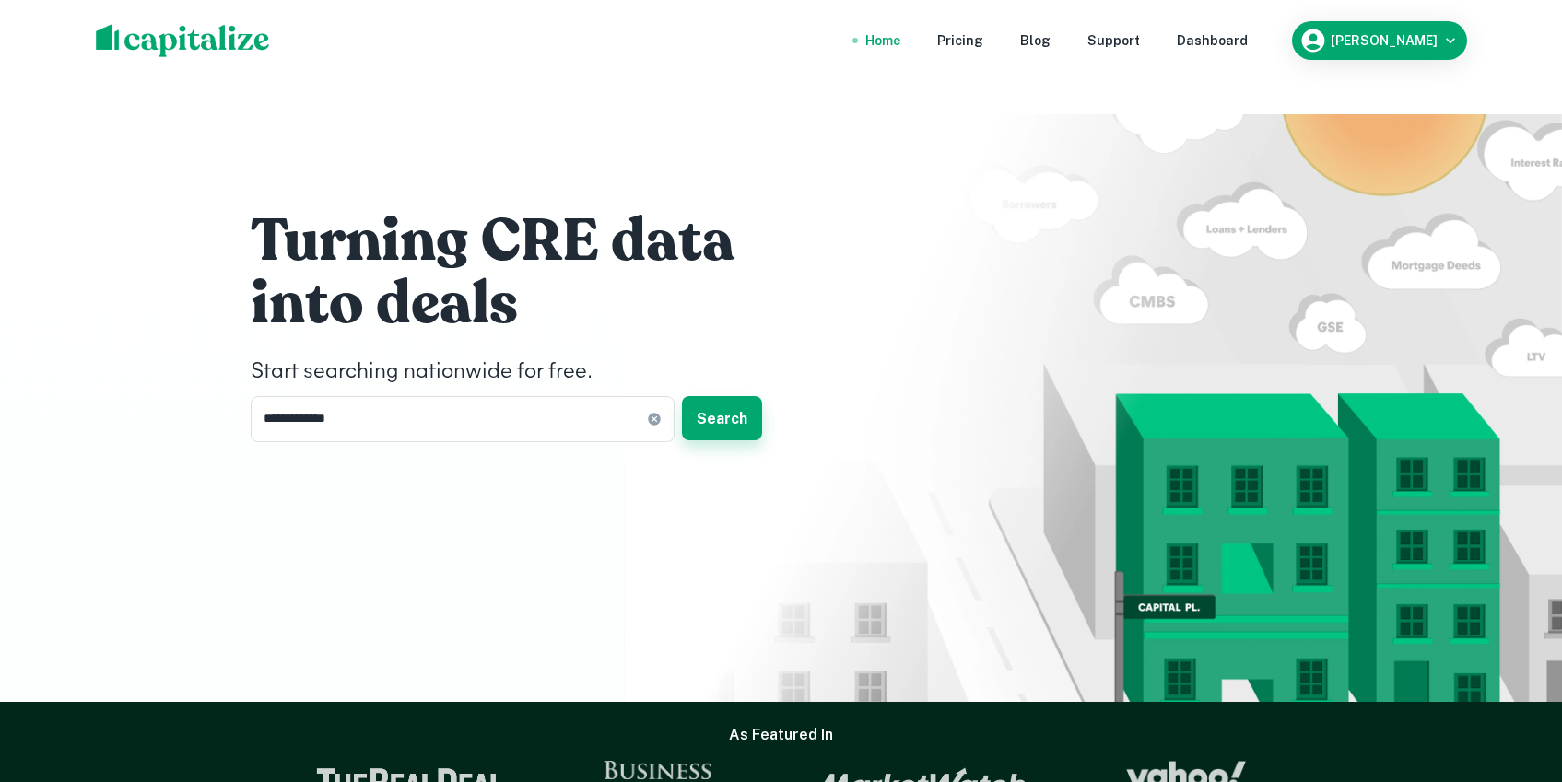
click at [716, 396] on button "Search" at bounding box center [722, 418] width 80 height 44
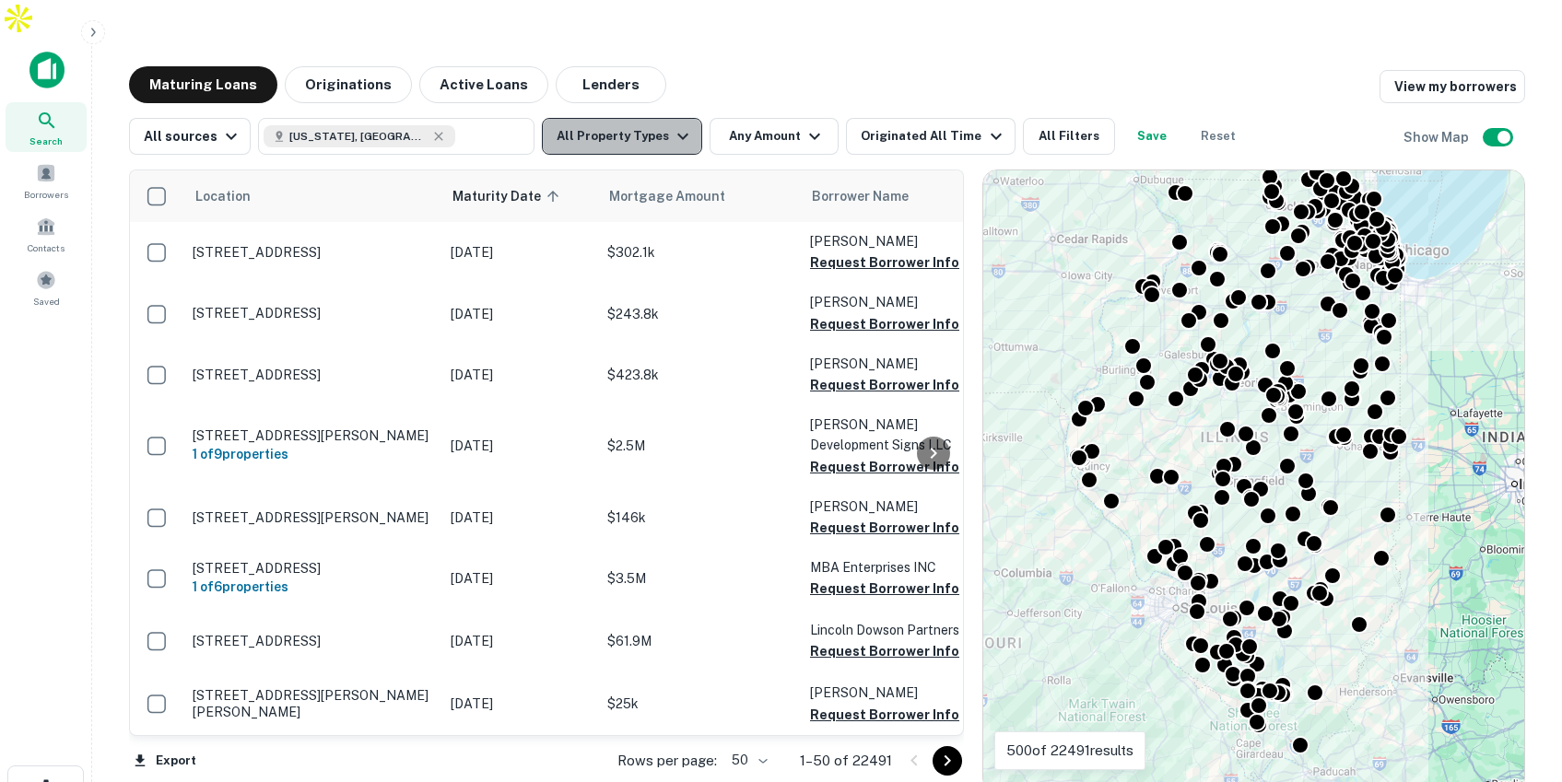
click at [672, 125] on icon "button" at bounding box center [683, 136] width 22 height 22
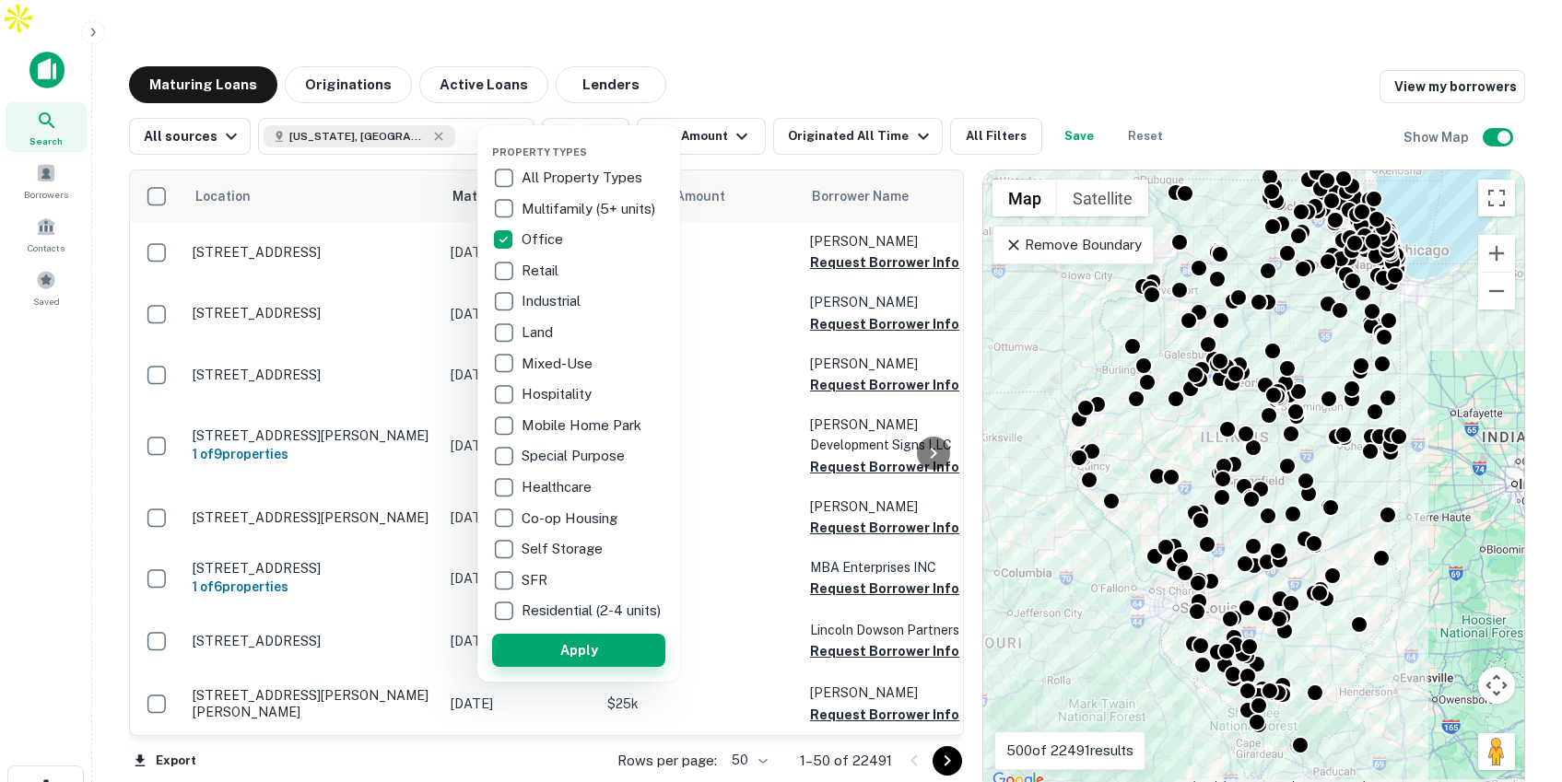
click at [592, 663] on button "Apply" at bounding box center [578, 650] width 173 height 33
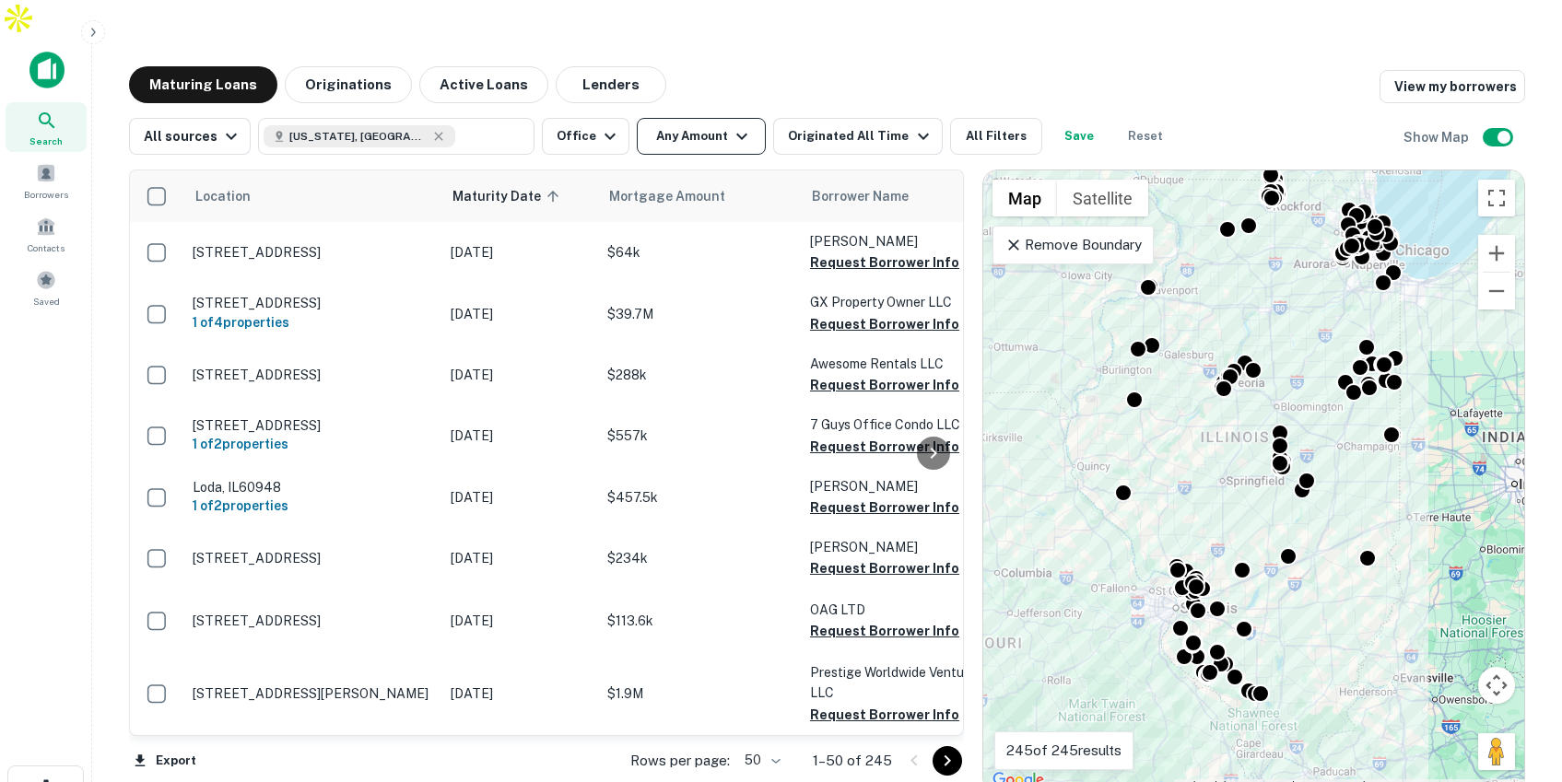
click at [718, 118] on button "Any Amount" at bounding box center [701, 136] width 129 height 37
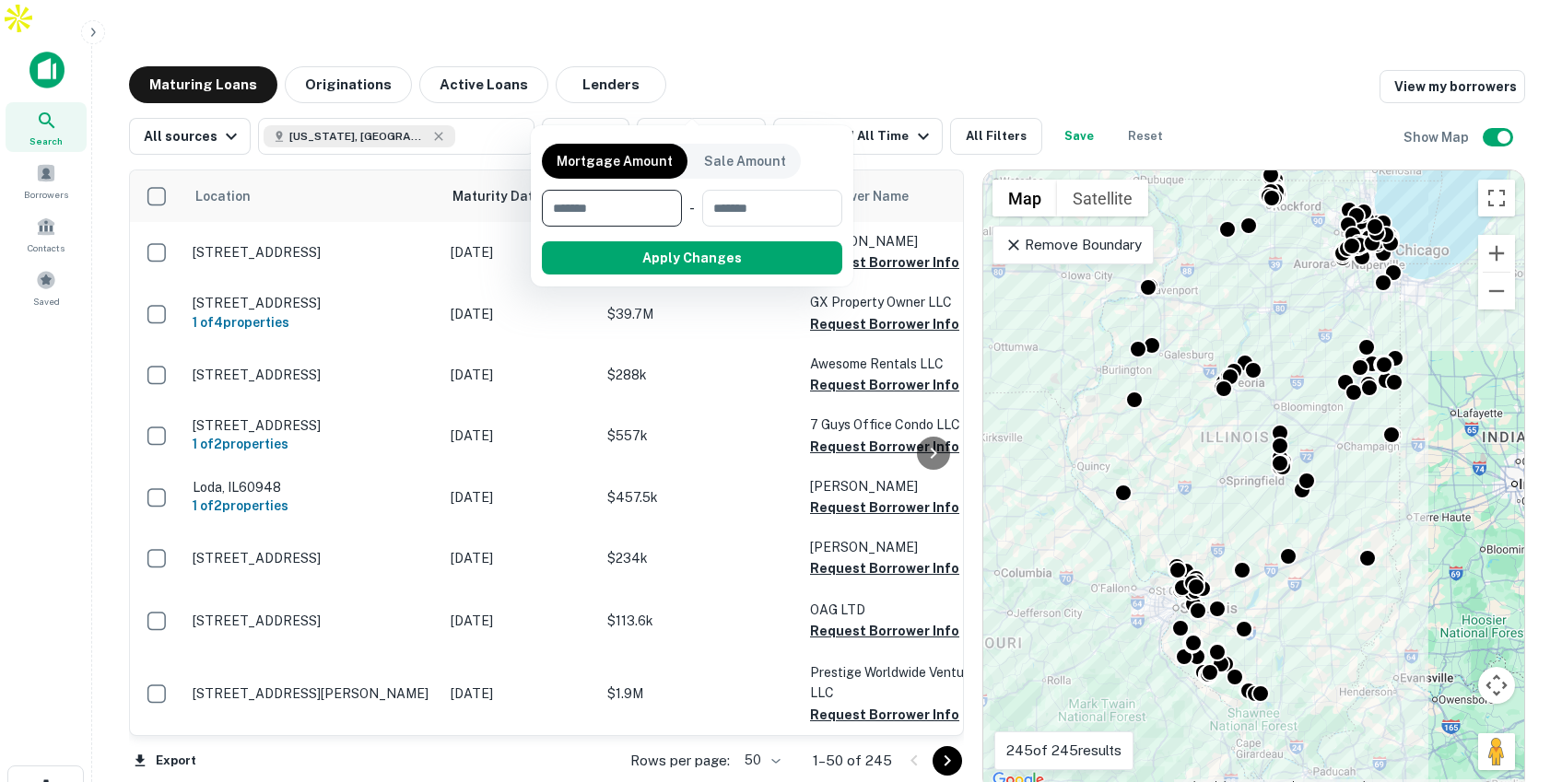
click at [640, 213] on input "number" at bounding box center [605, 208] width 127 height 37
type input "*********"
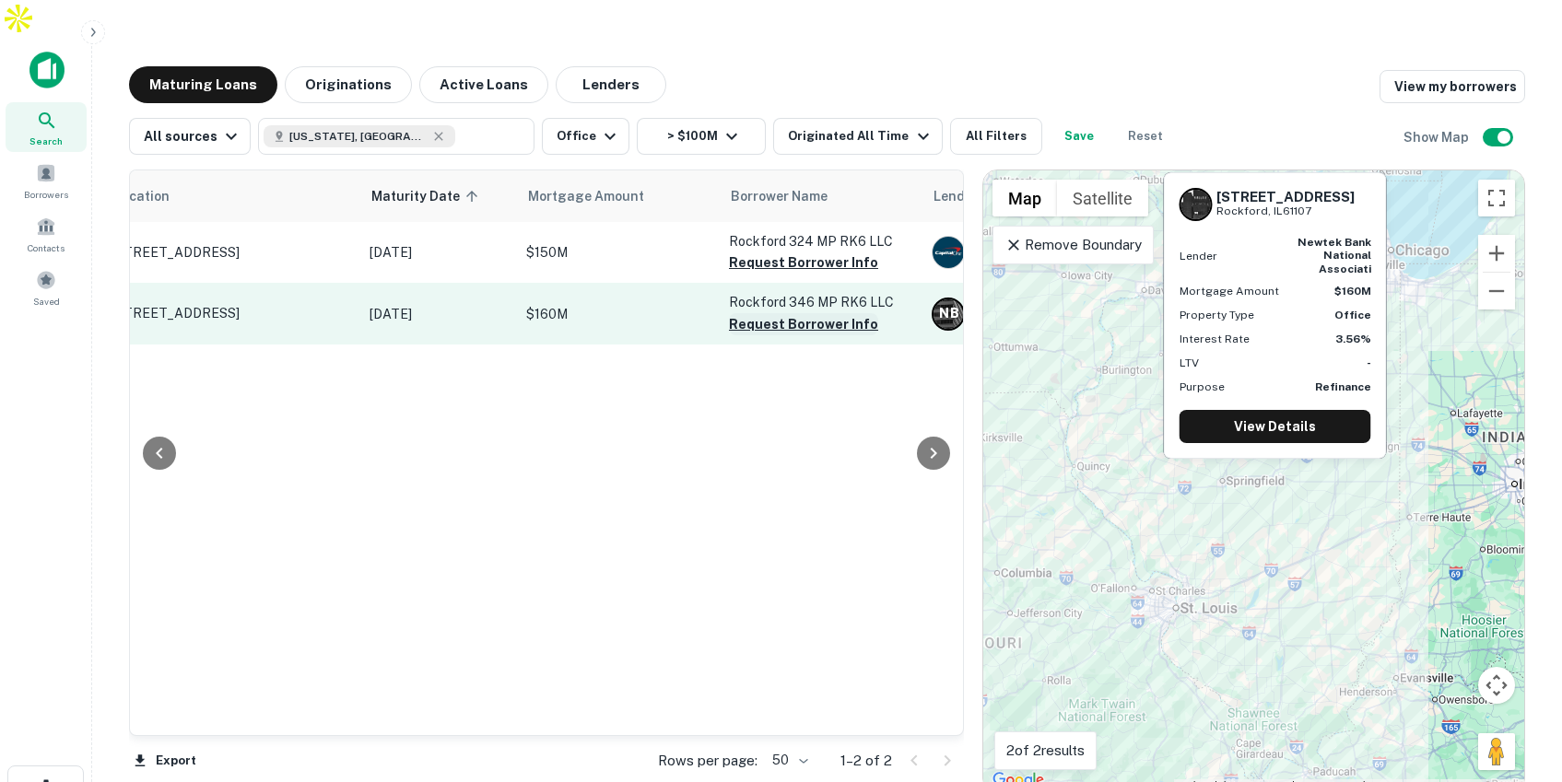
scroll to position [0, 72]
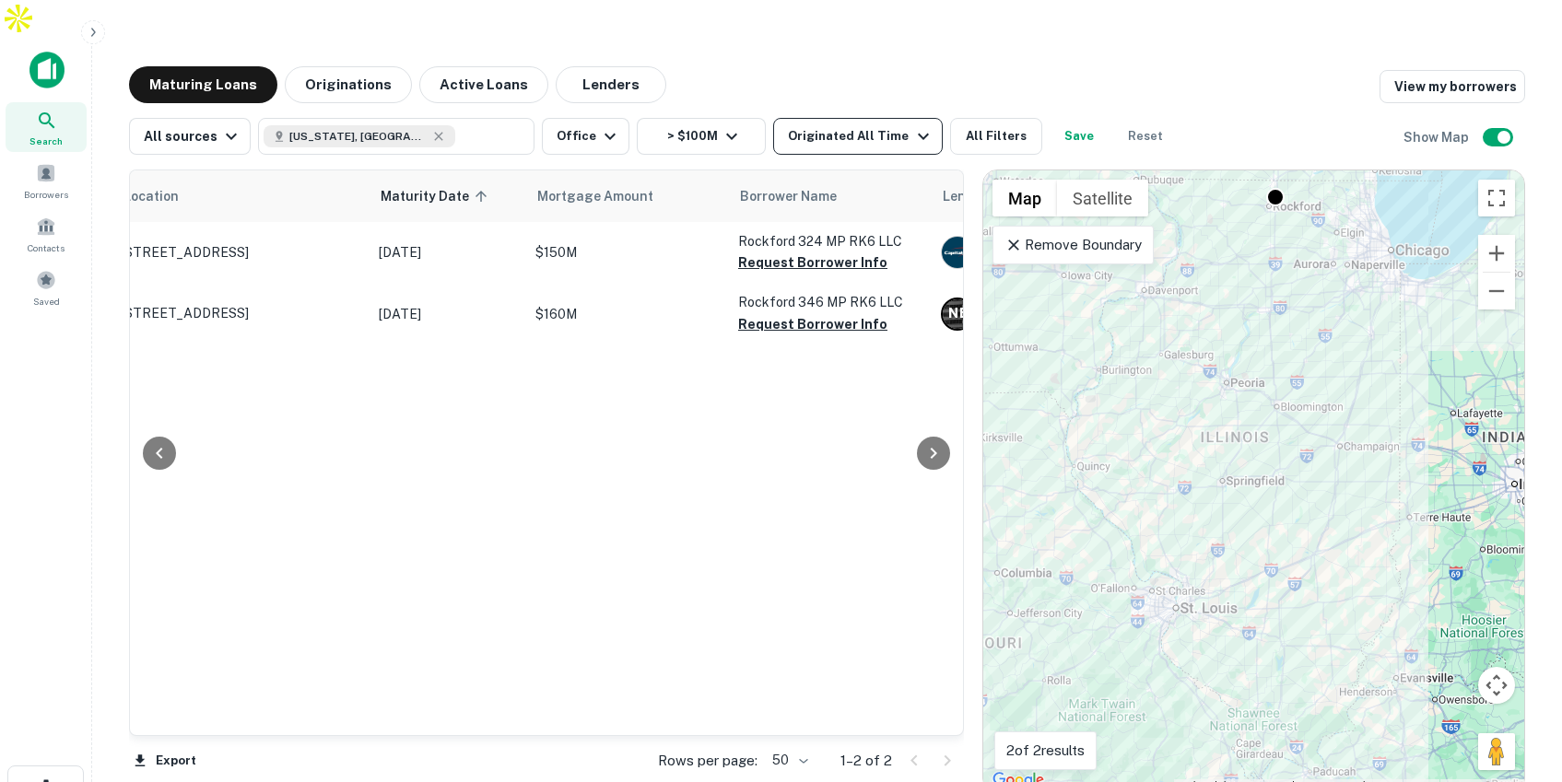
click at [862, 125] on div "Originated All Time" at bounding box center [861, 136] width 146 height 22
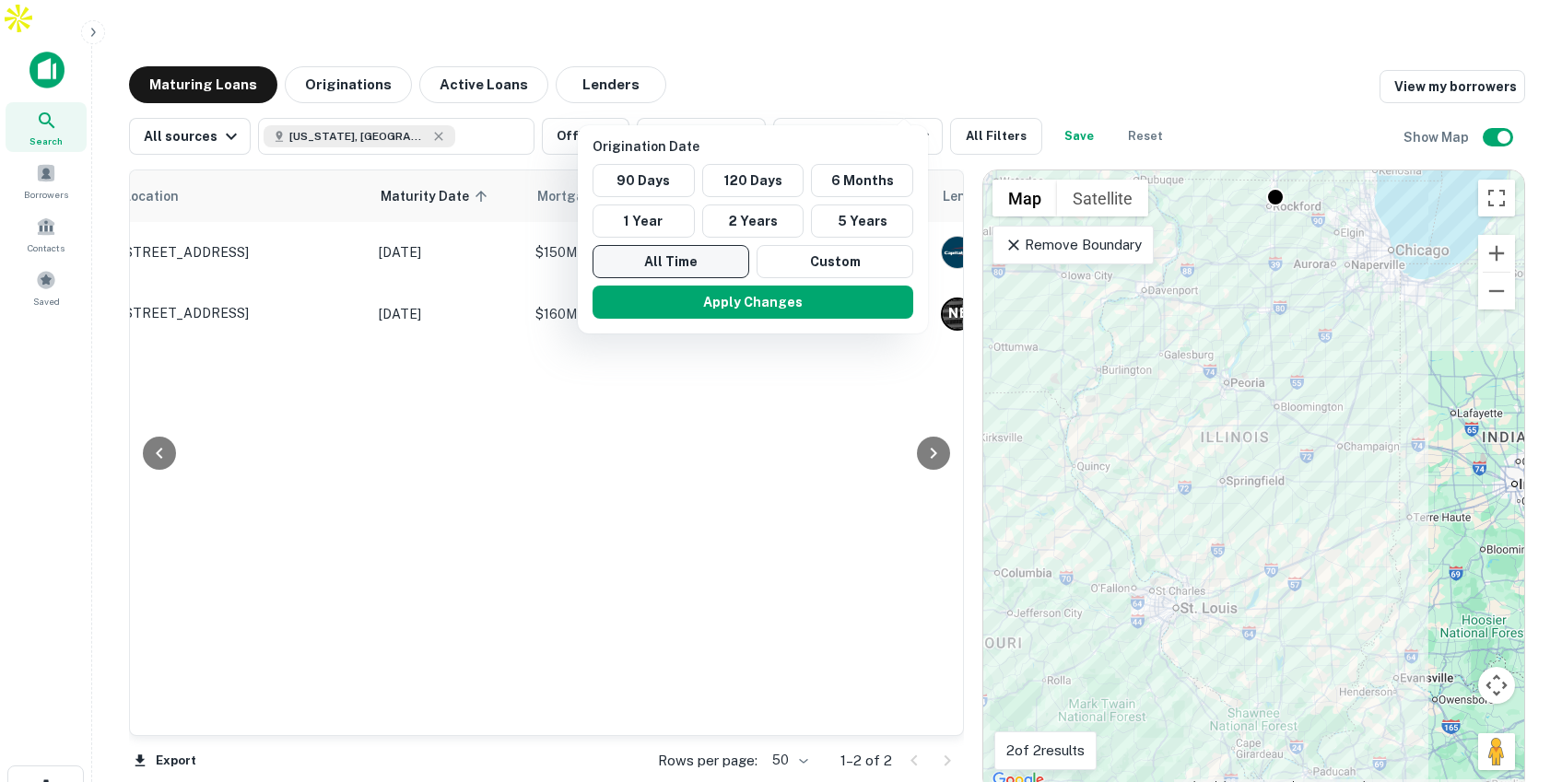
click at [681, 261] on button "All Time" at bounding box center [671, 261] width 157 height 33
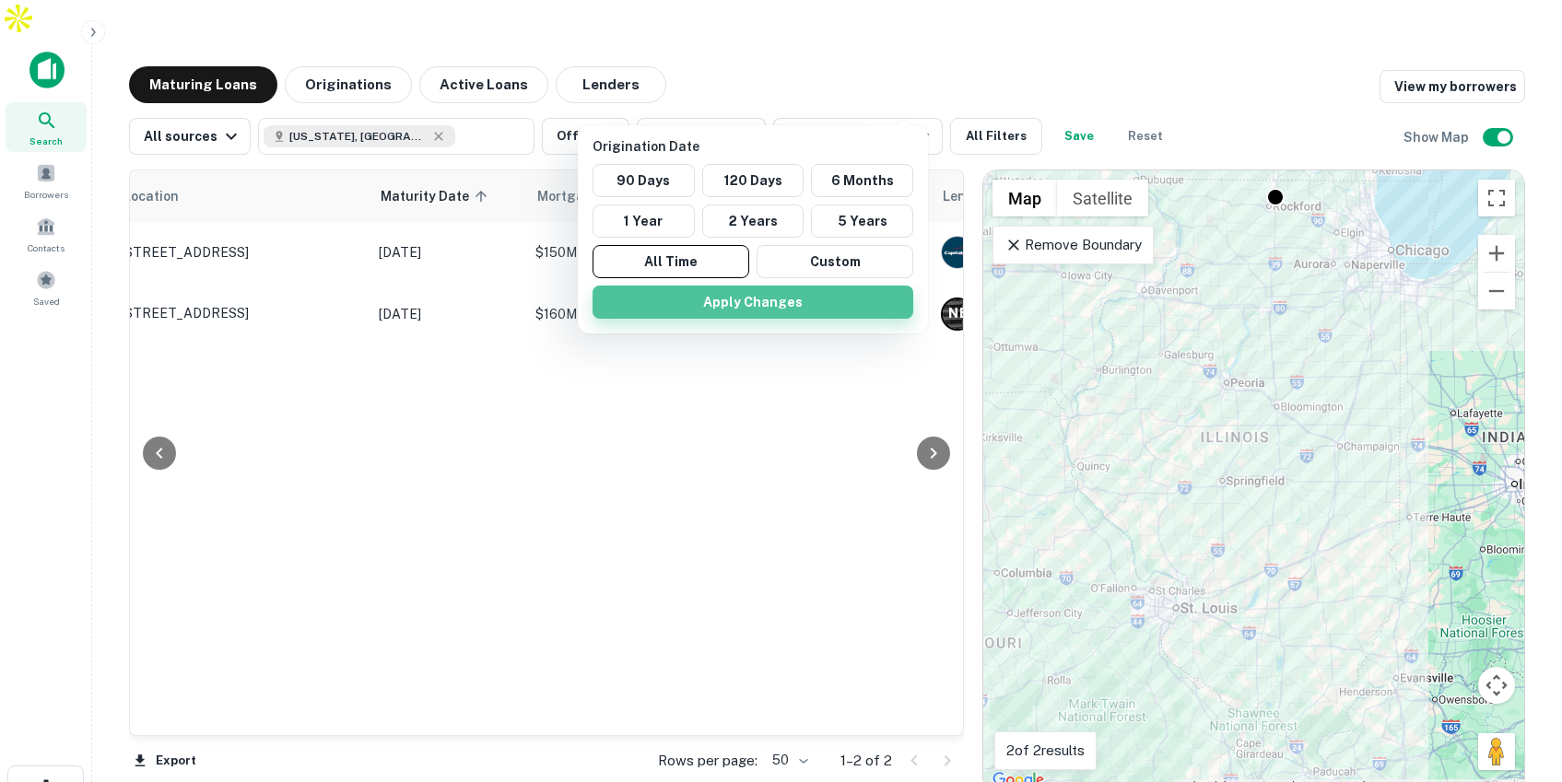
click at [703, 296] on button "Apply Changes" at bounding box center [753, 302] width 321 height 33
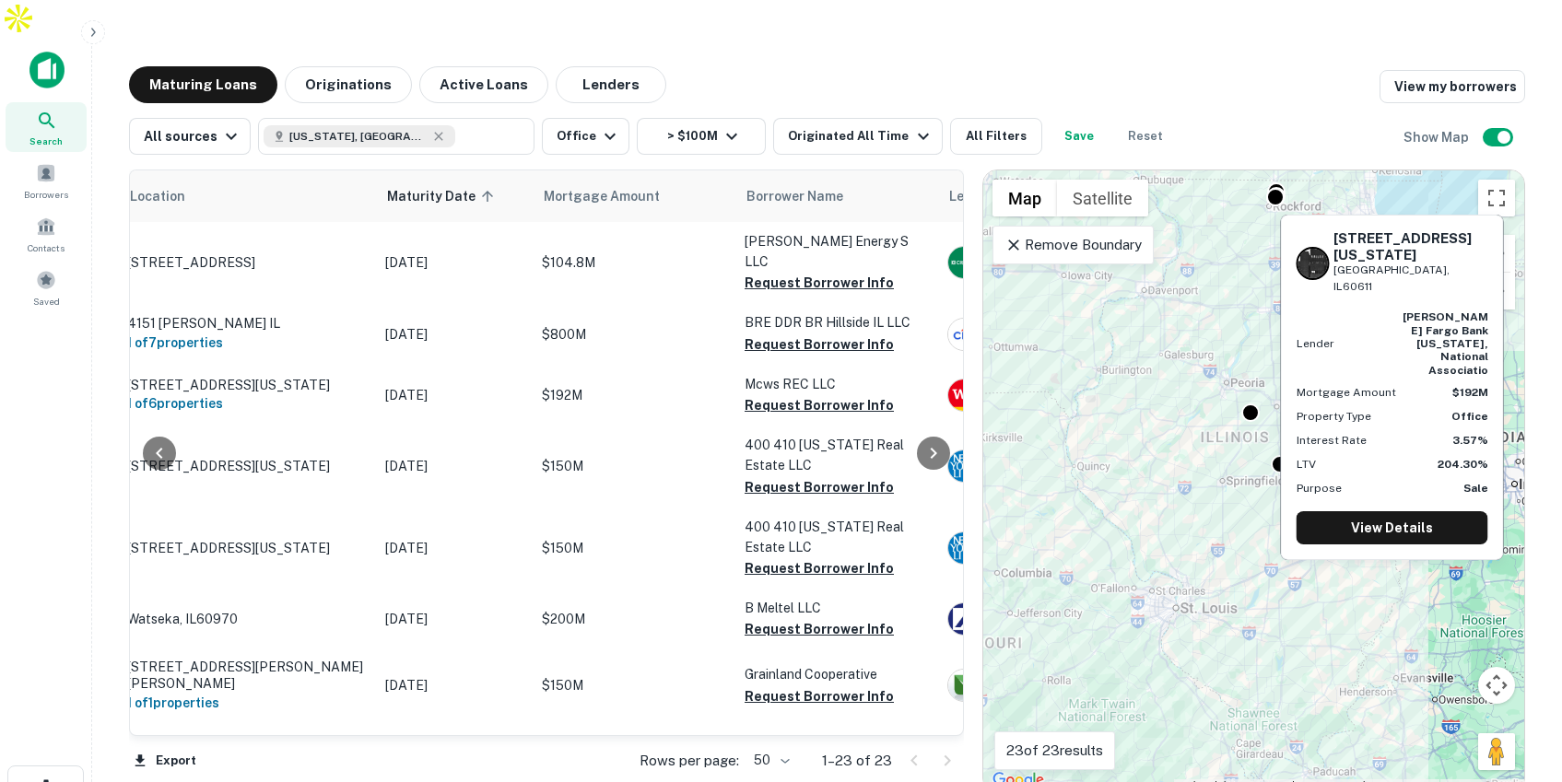
scroll to position [0, 44]
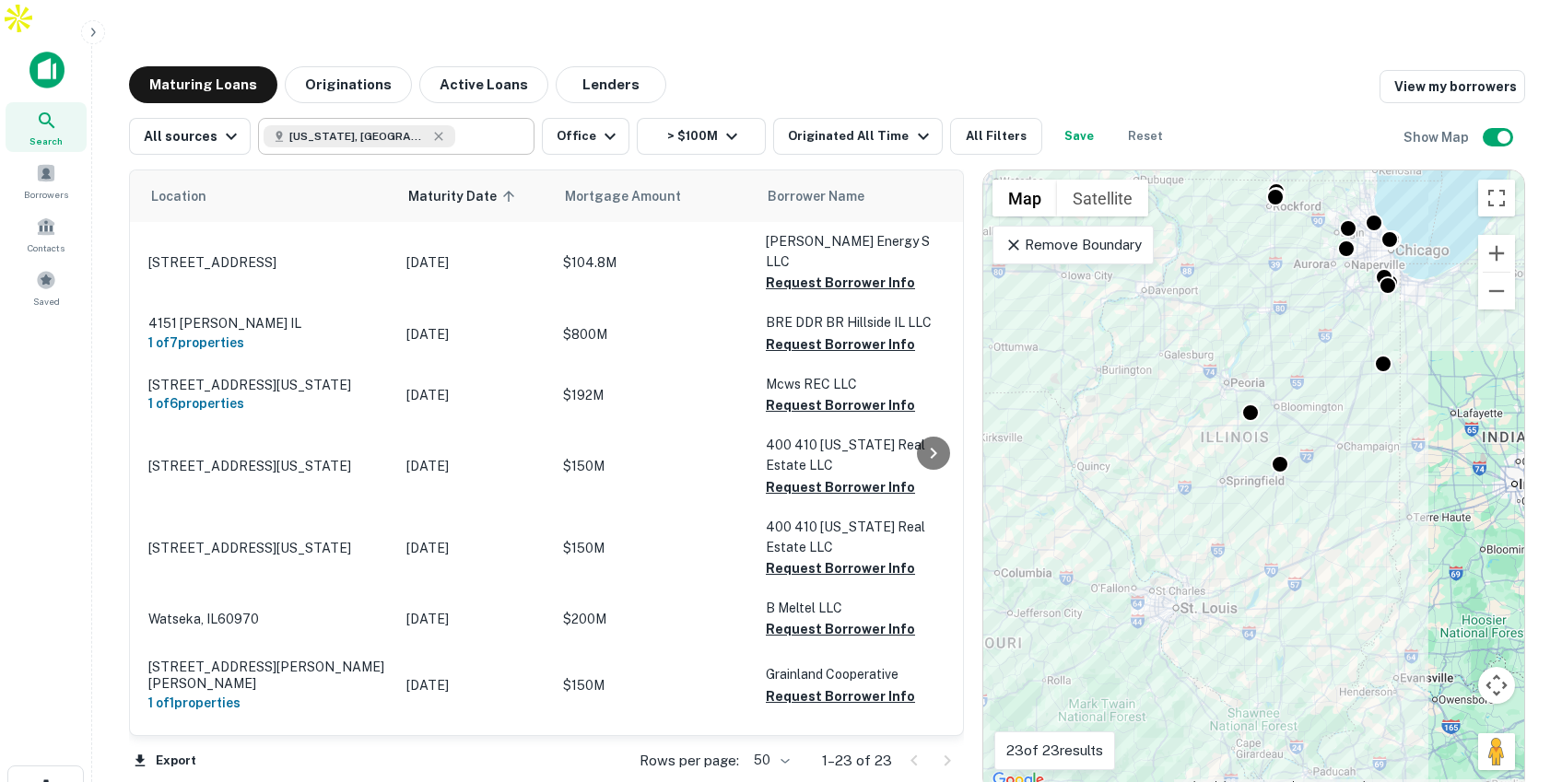
type input "**********"
click at [455, 123] on input "**********" at bounding box center [490, 136] width 71 height 26
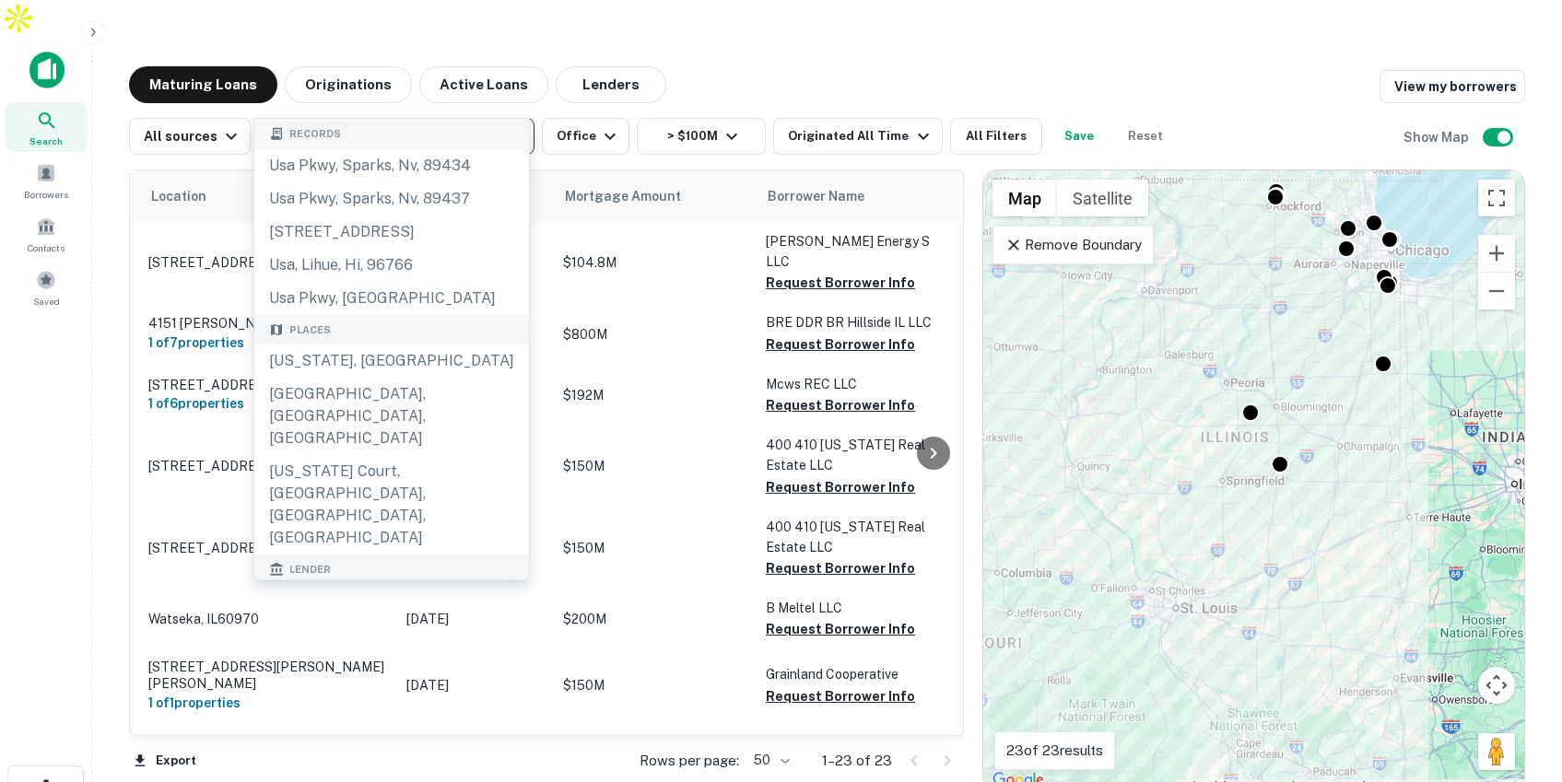
click at [511, 127] on icon "Clear" at bounding box center [515, 136] width 18 height 18
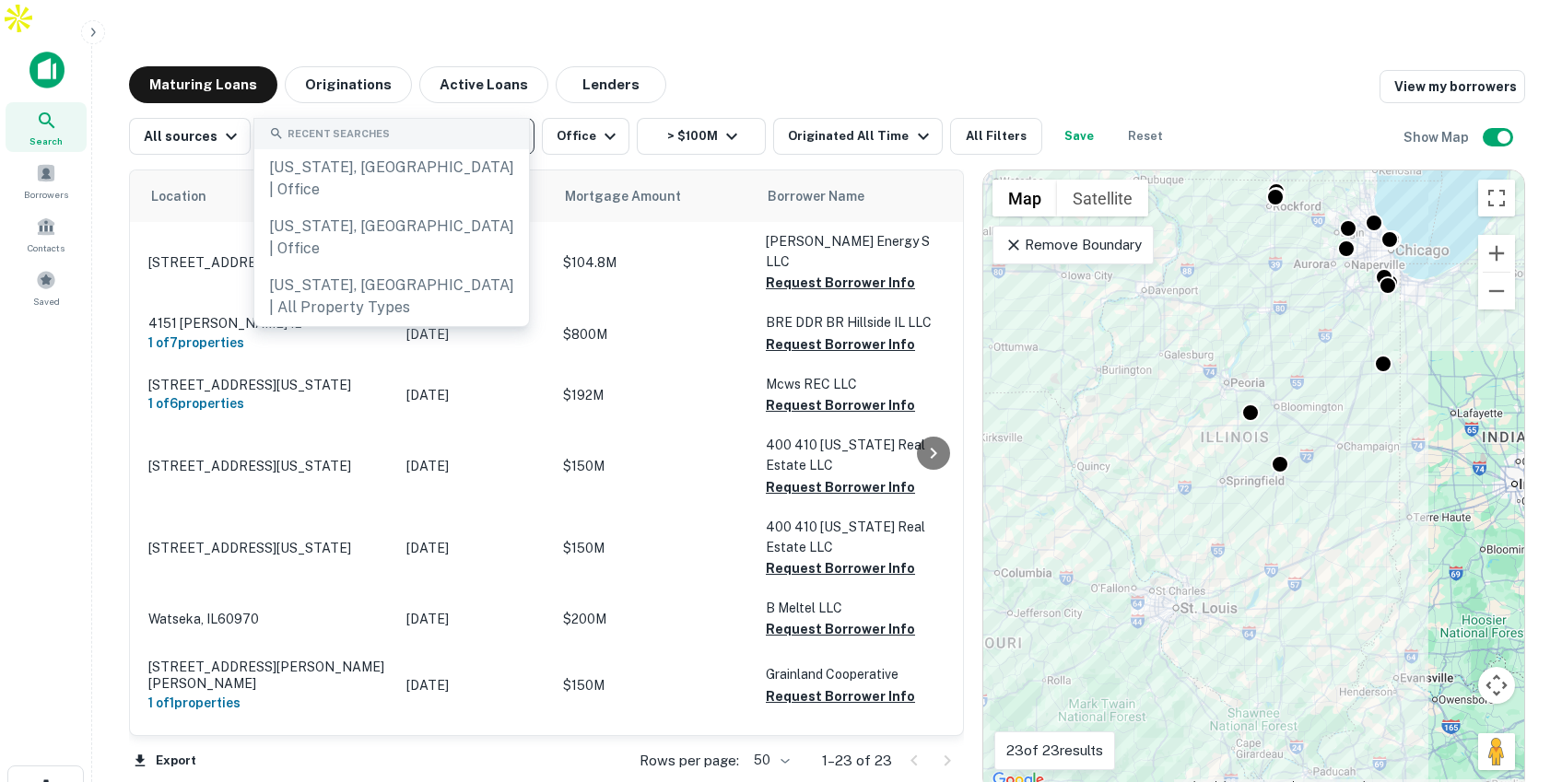
click at [419, 123] on input "text" at bounding box center [395, 136] width 263 height 26
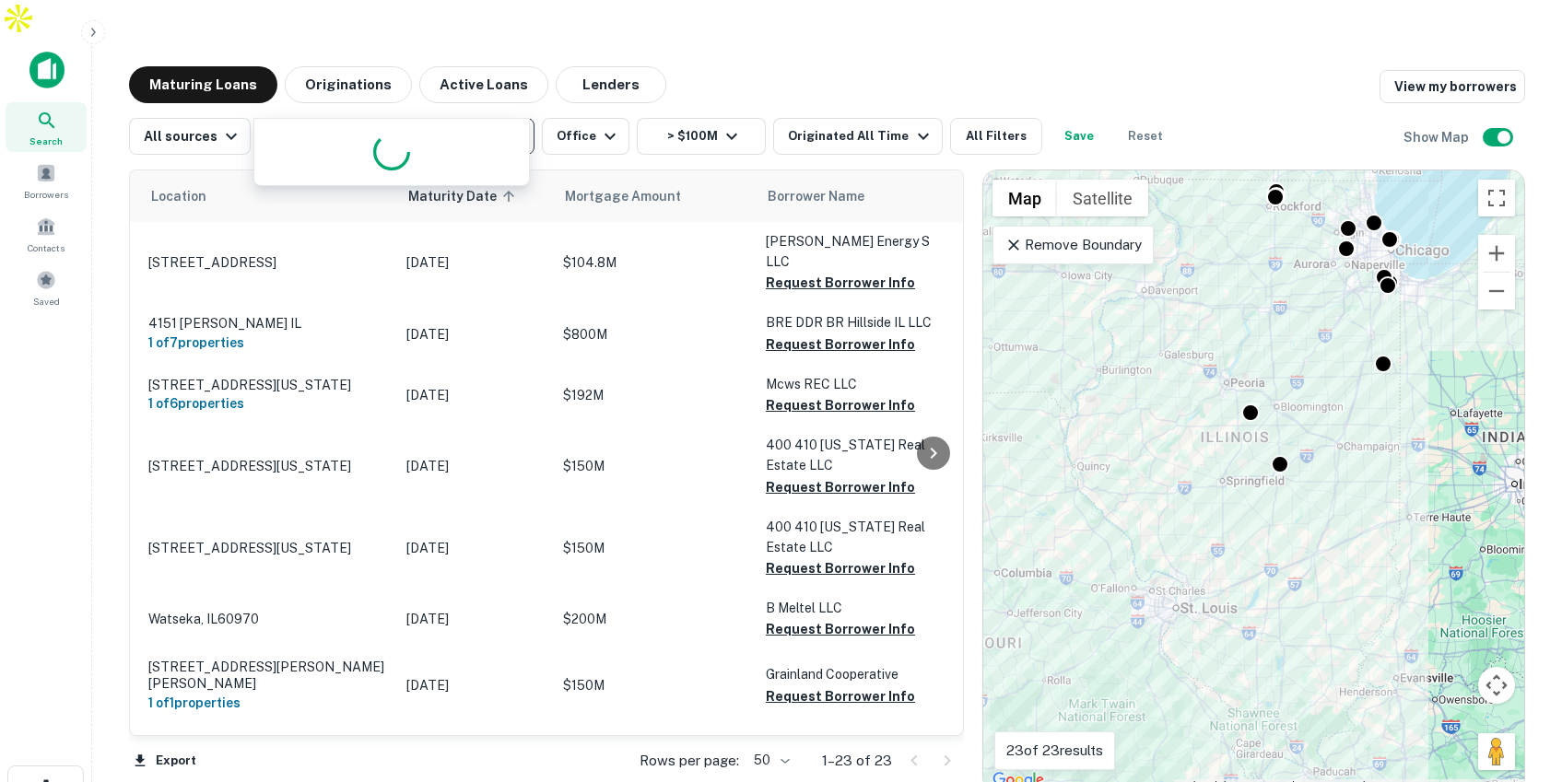
type input "*******"
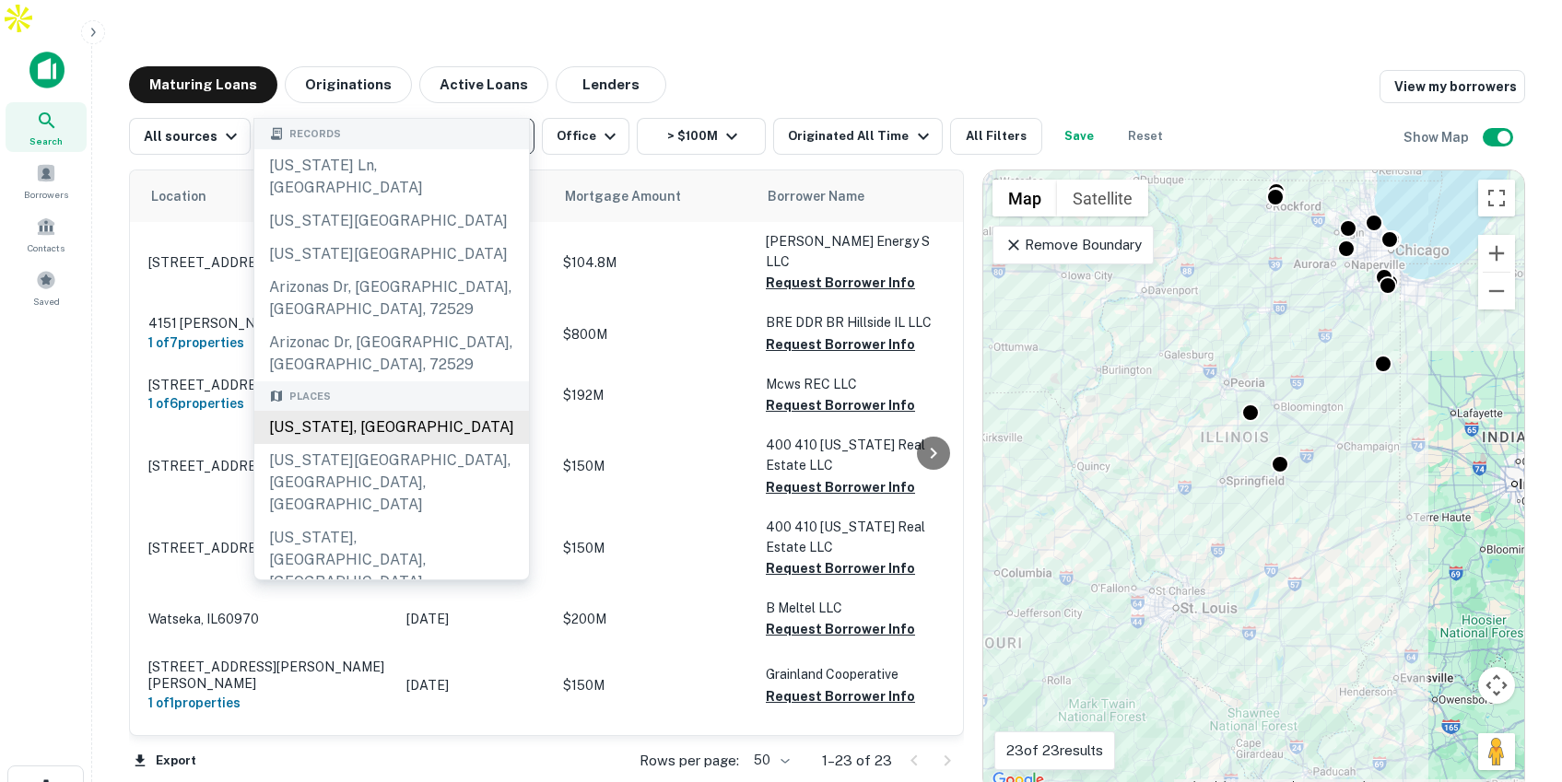
click at [332, 411] on div "[US_STATE], [GEOGRAPHIC_DATA]" at bounding box center [391, 427] width 275 height 33
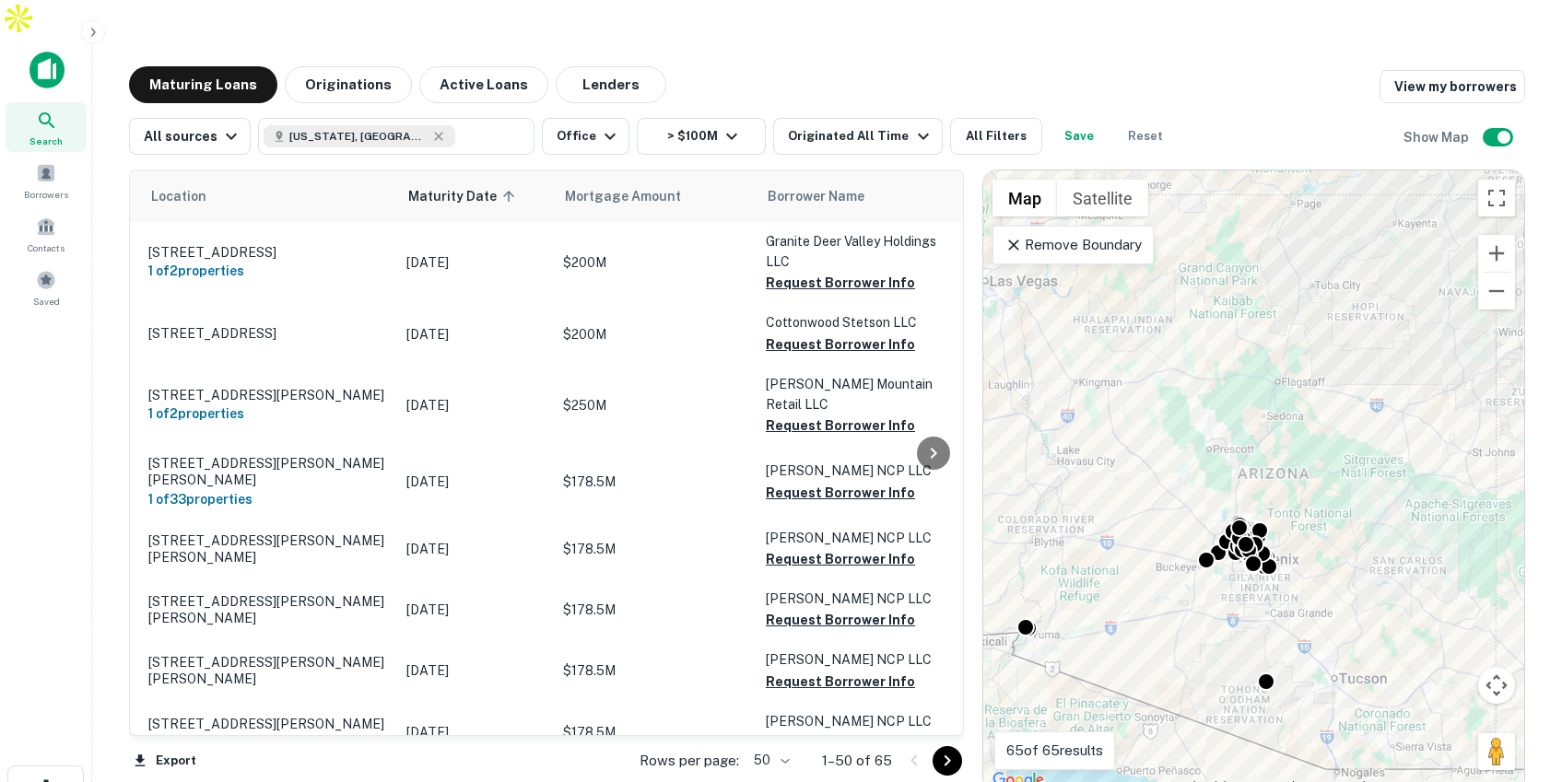
click at [880, 37] on main "Maturing Loans Originations Active Loans Lenders View my borrowers All sources …" at bounding box center [827, 428] width 1470 height 782
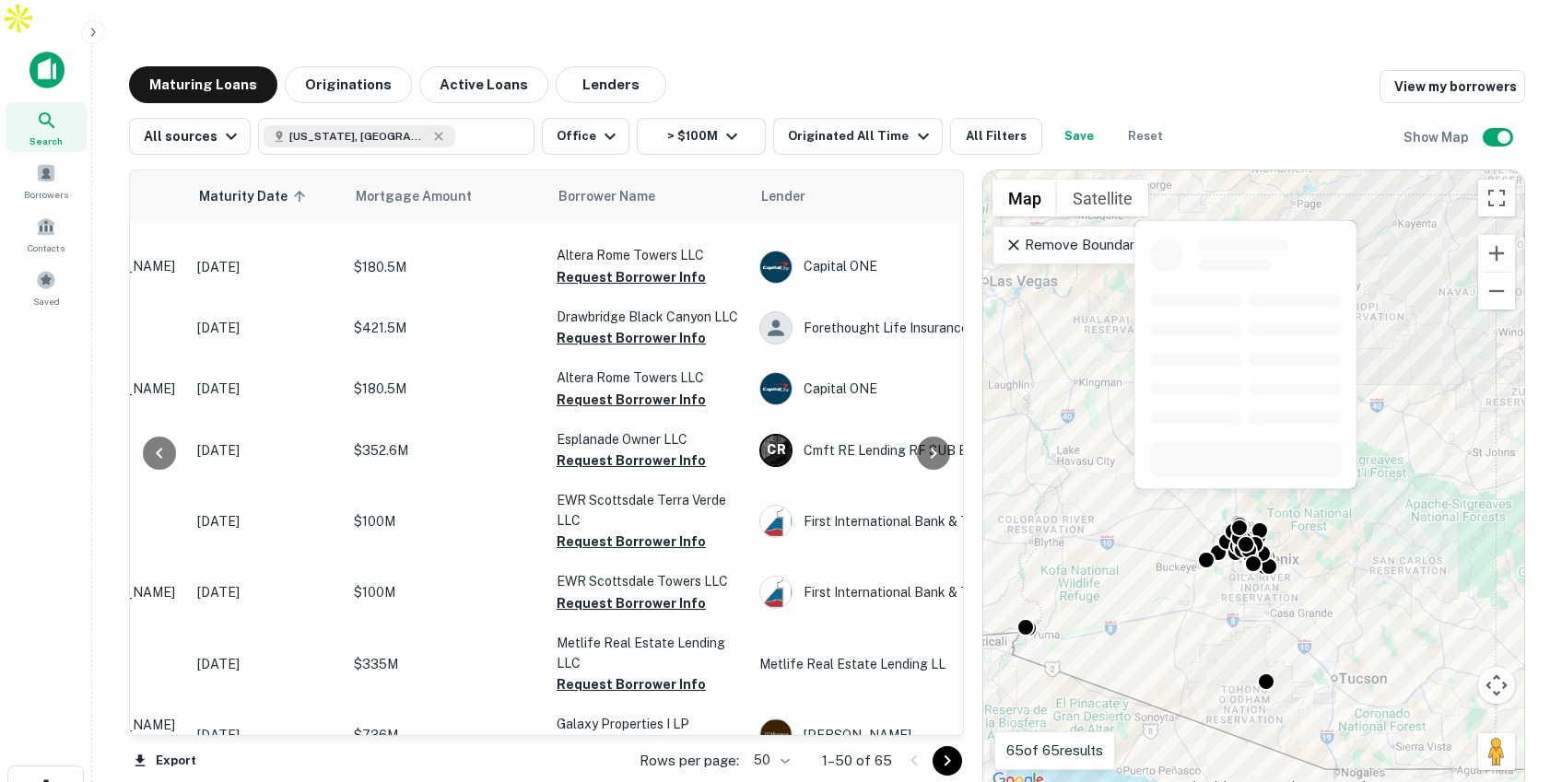
scroll to position [2748, 253]
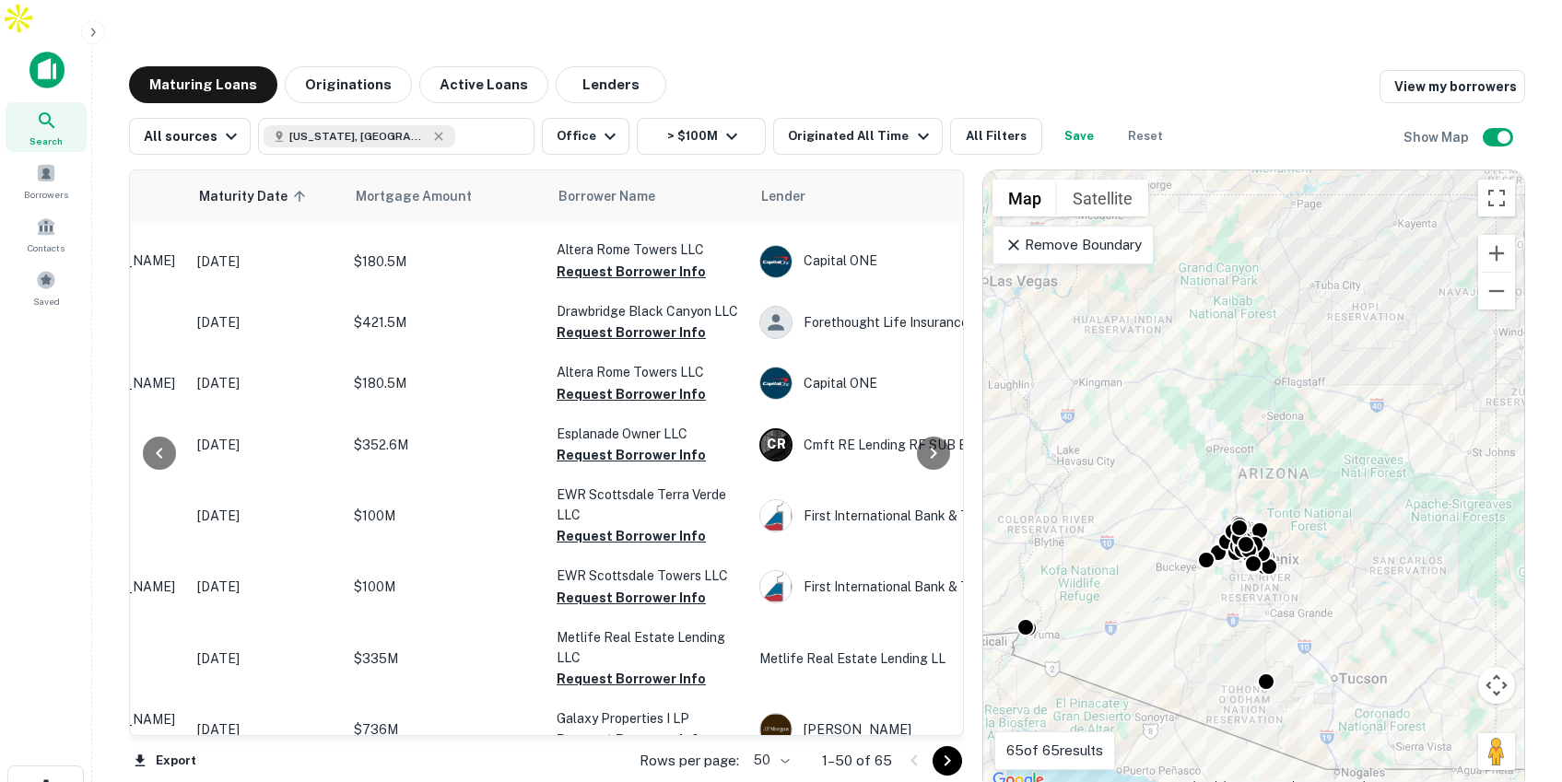
click at [783, 724] on body "Search Borrowers Contacts Saved Maturing Loans Originations Active Loans Lender…" at bounding box center [781, 391] width 1562 height 782
click at [771, 745] on li "100" at bounding box center [772, 743] width 53 height 33
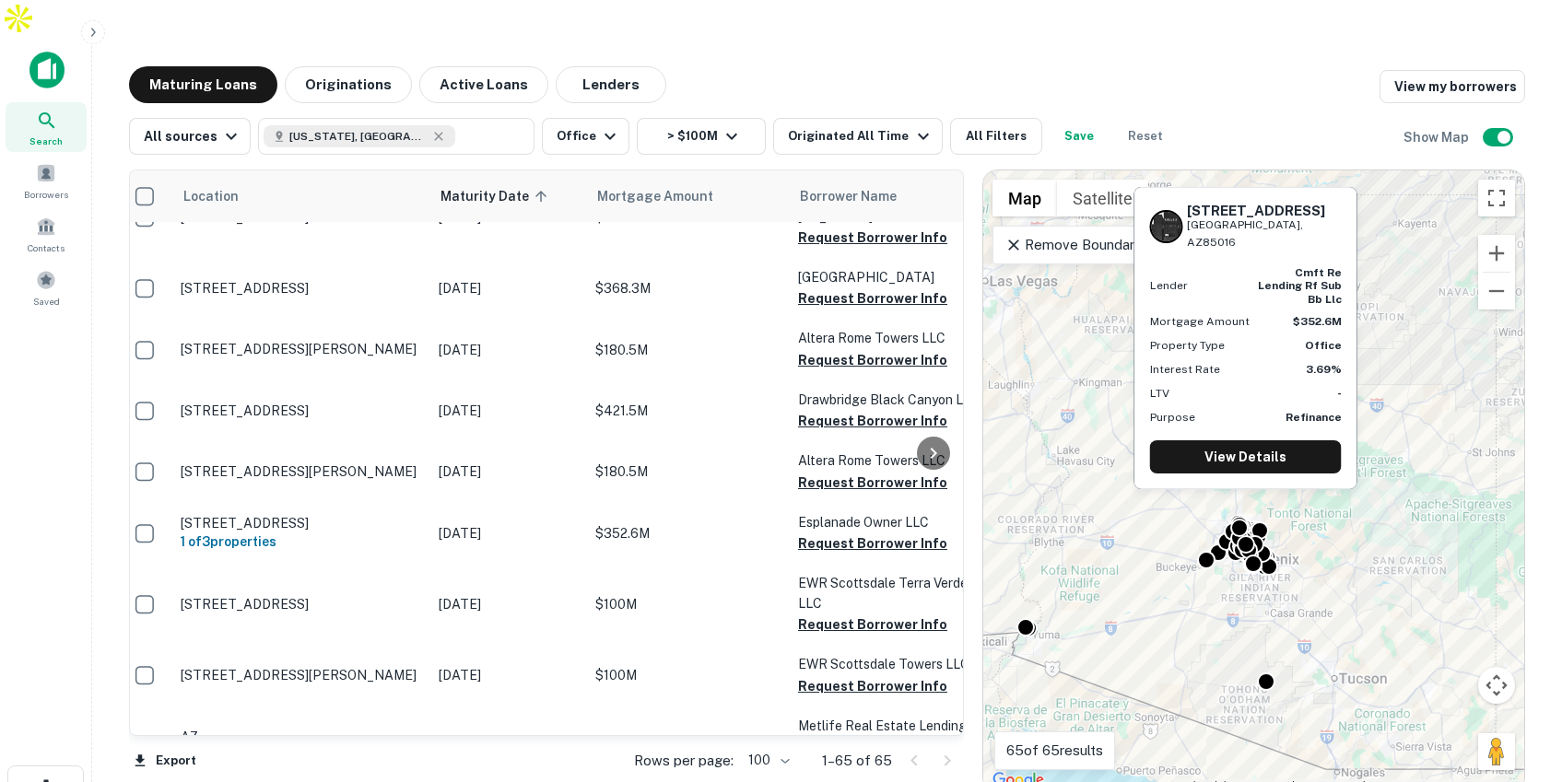
scroll to position [2661, 12]
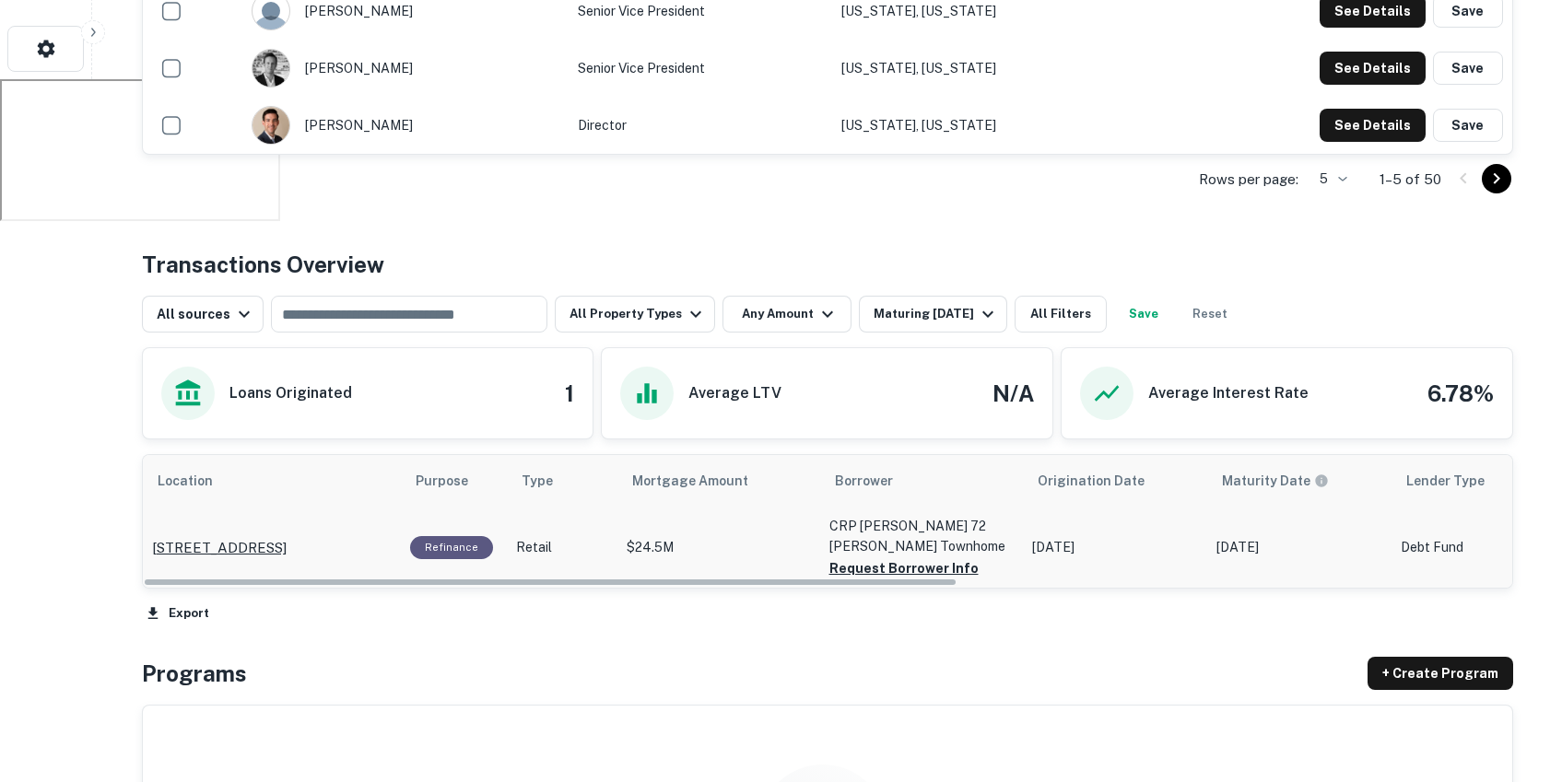
click at [287, 537] on p "[STREET_ADDRESS]" at bounding box center [219, 548] width 135 height 22
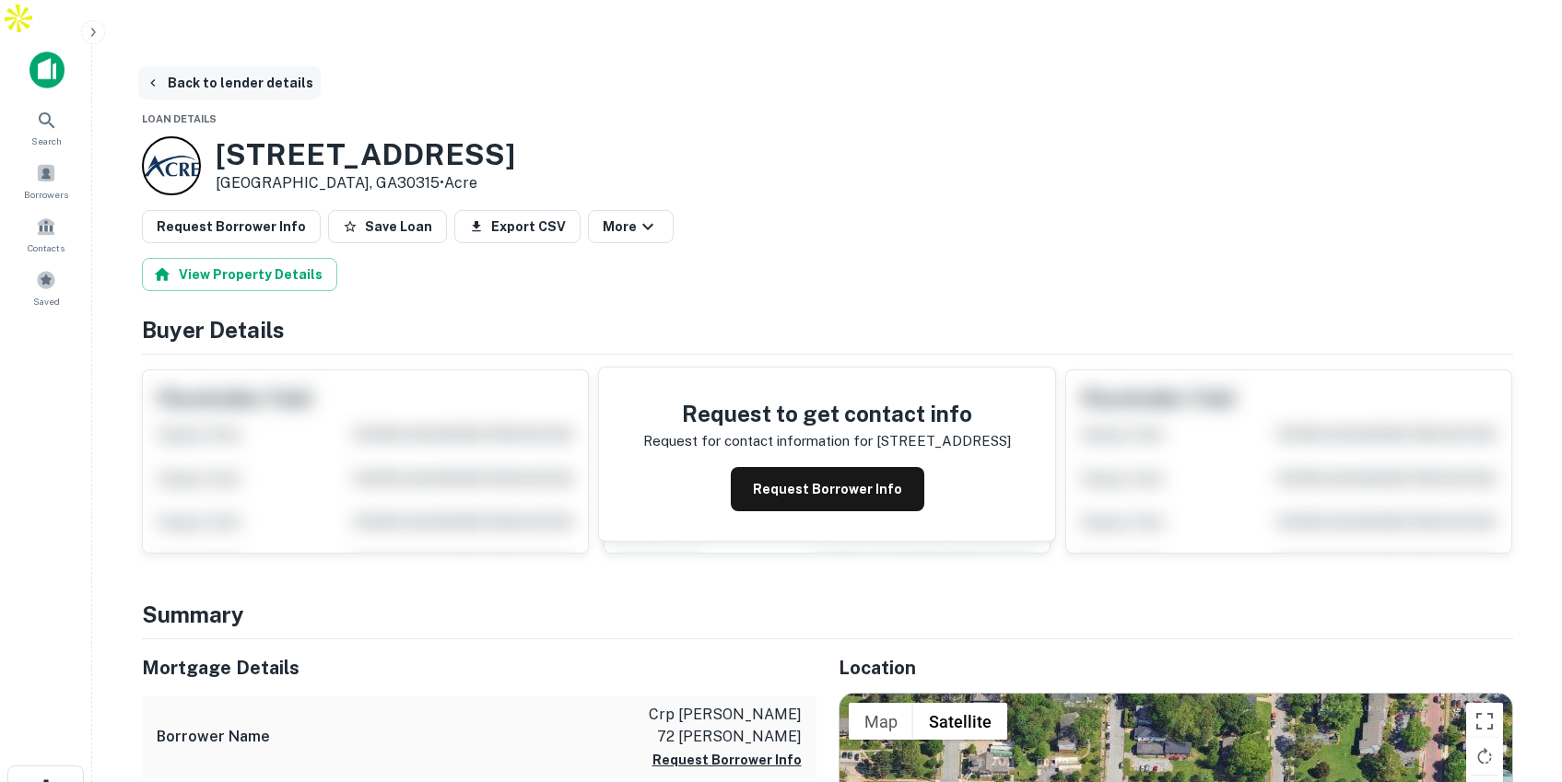
click at [235, 66] on button "Back to lender details" at bounding box center [229, 82] width 182 height 33
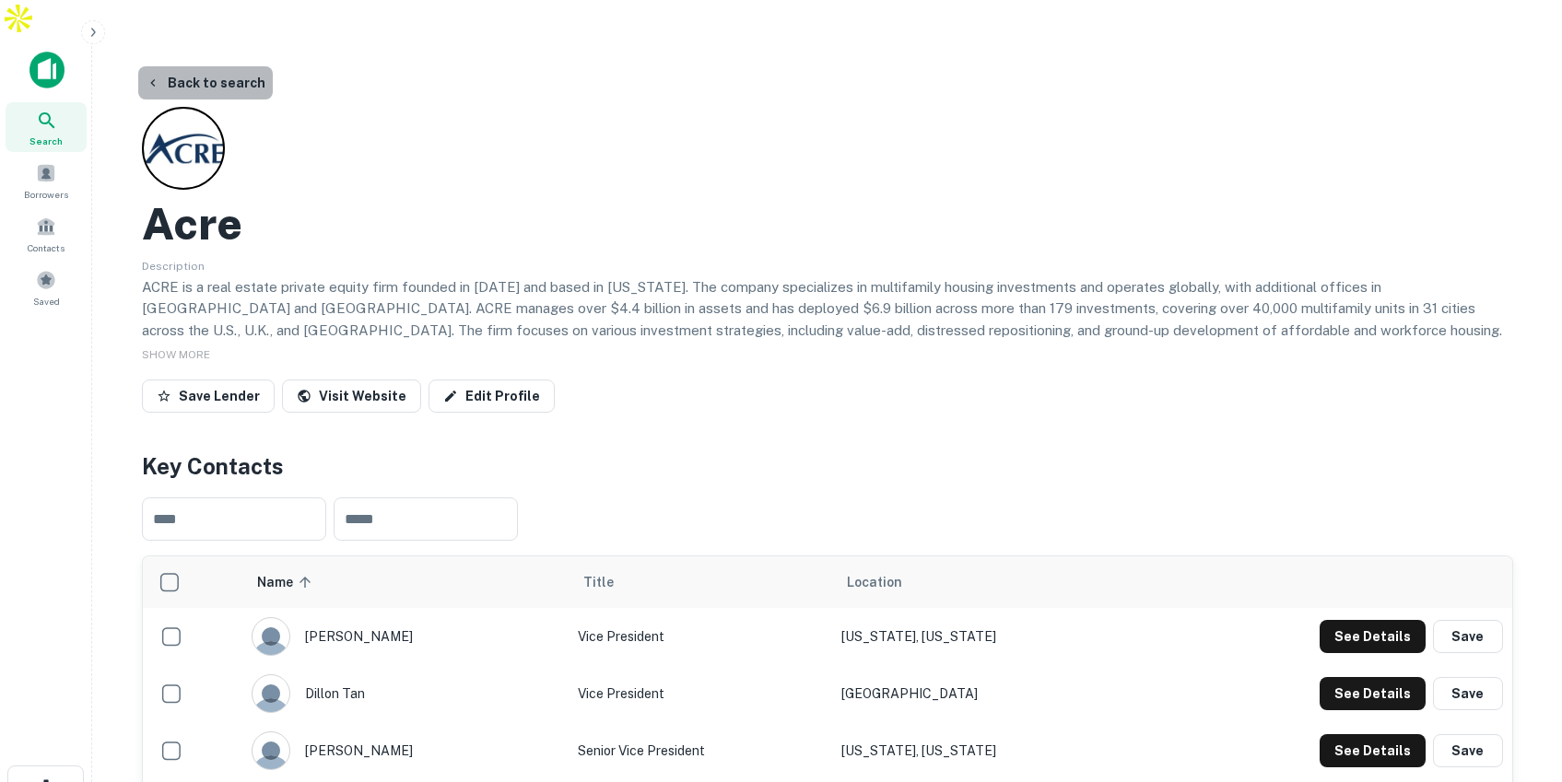
click at [229, 66] on button "Back to search" at bounding box center [205, 82] width 135 height 33
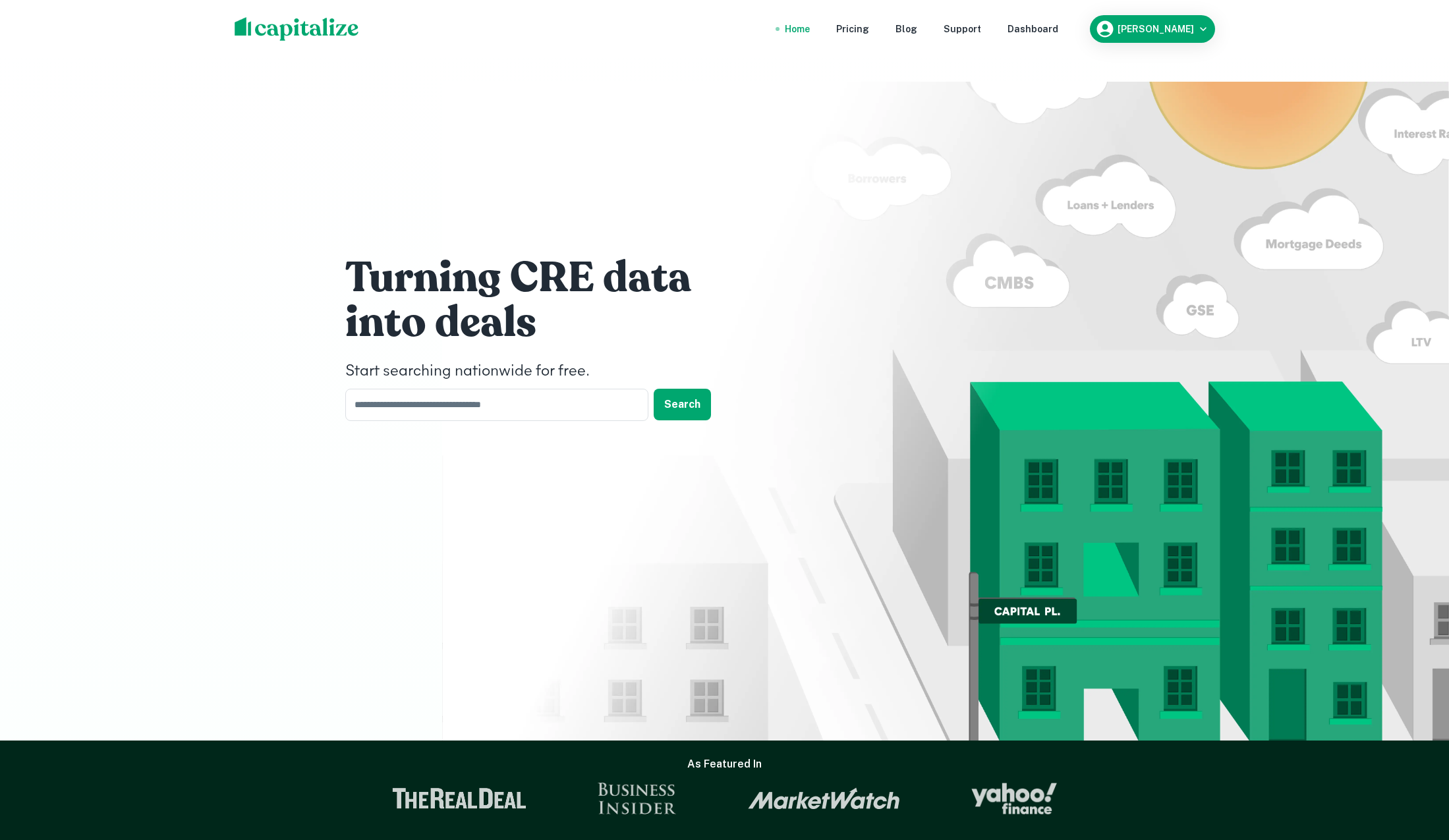
scroll to position [1, 0]
